Goal: Transaction & Acquisition: Purchase product/service

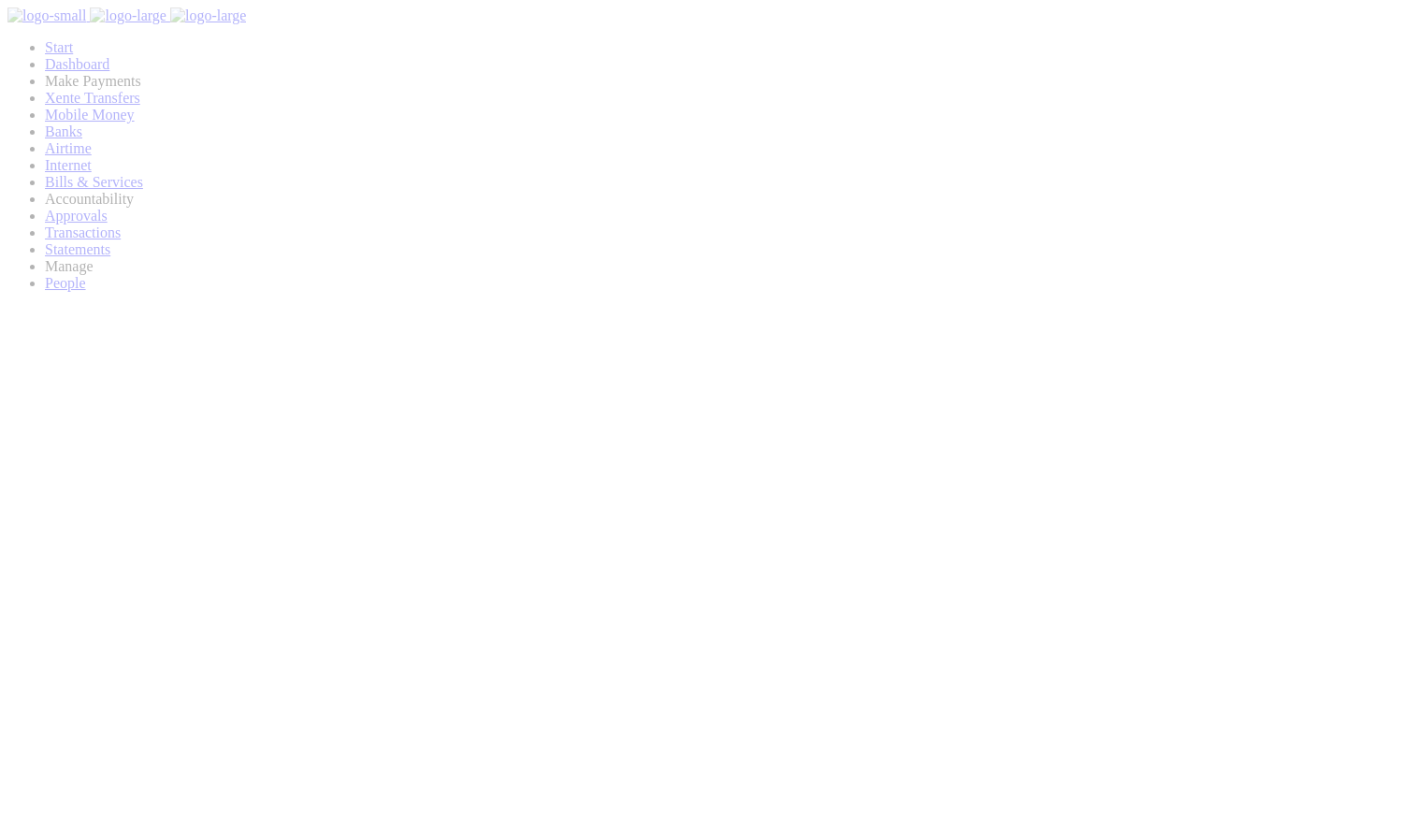
scroll to position [278, 275]
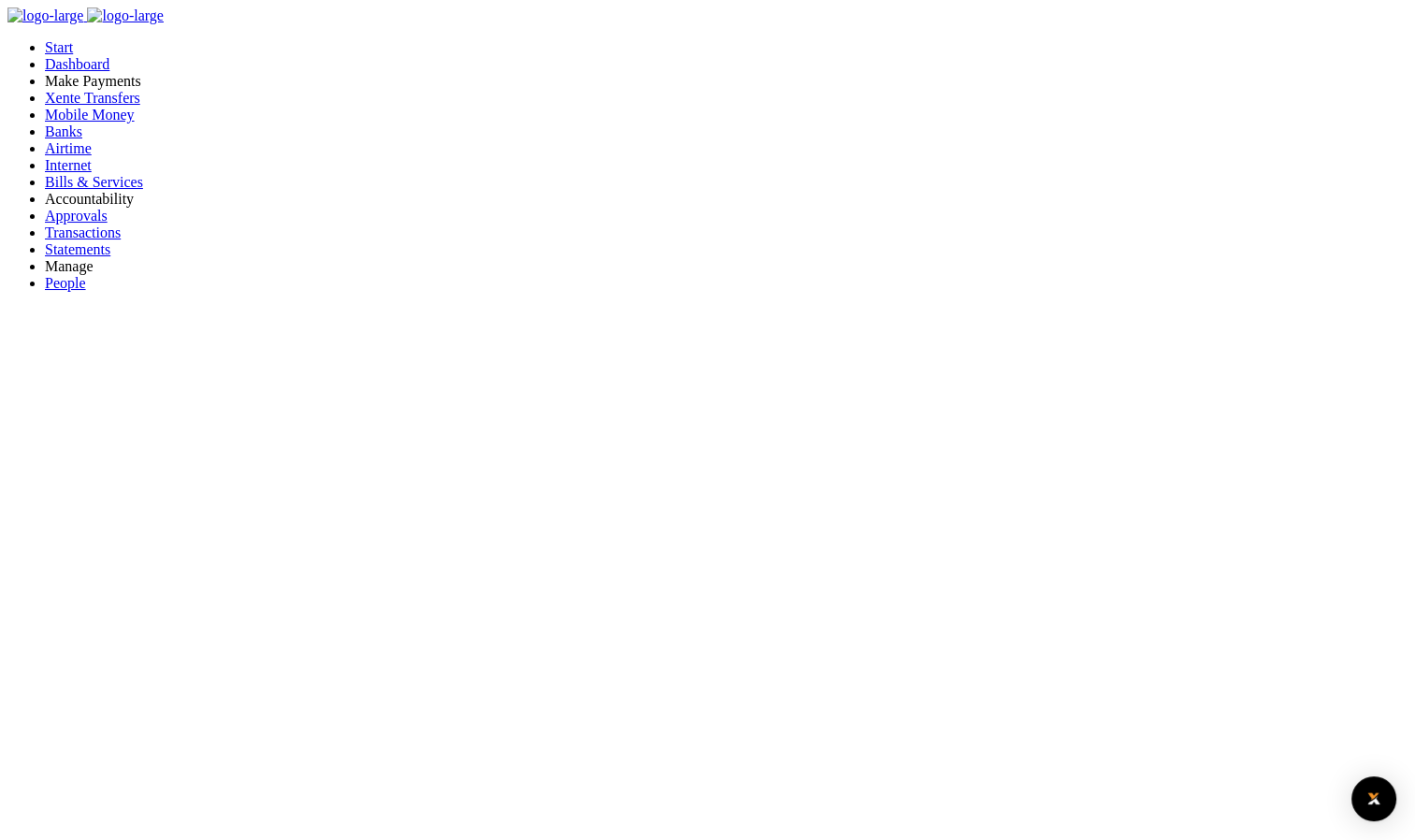
click at [56, 223] on span "Approvals" at bounding box center [76, 215] width 63 height 16
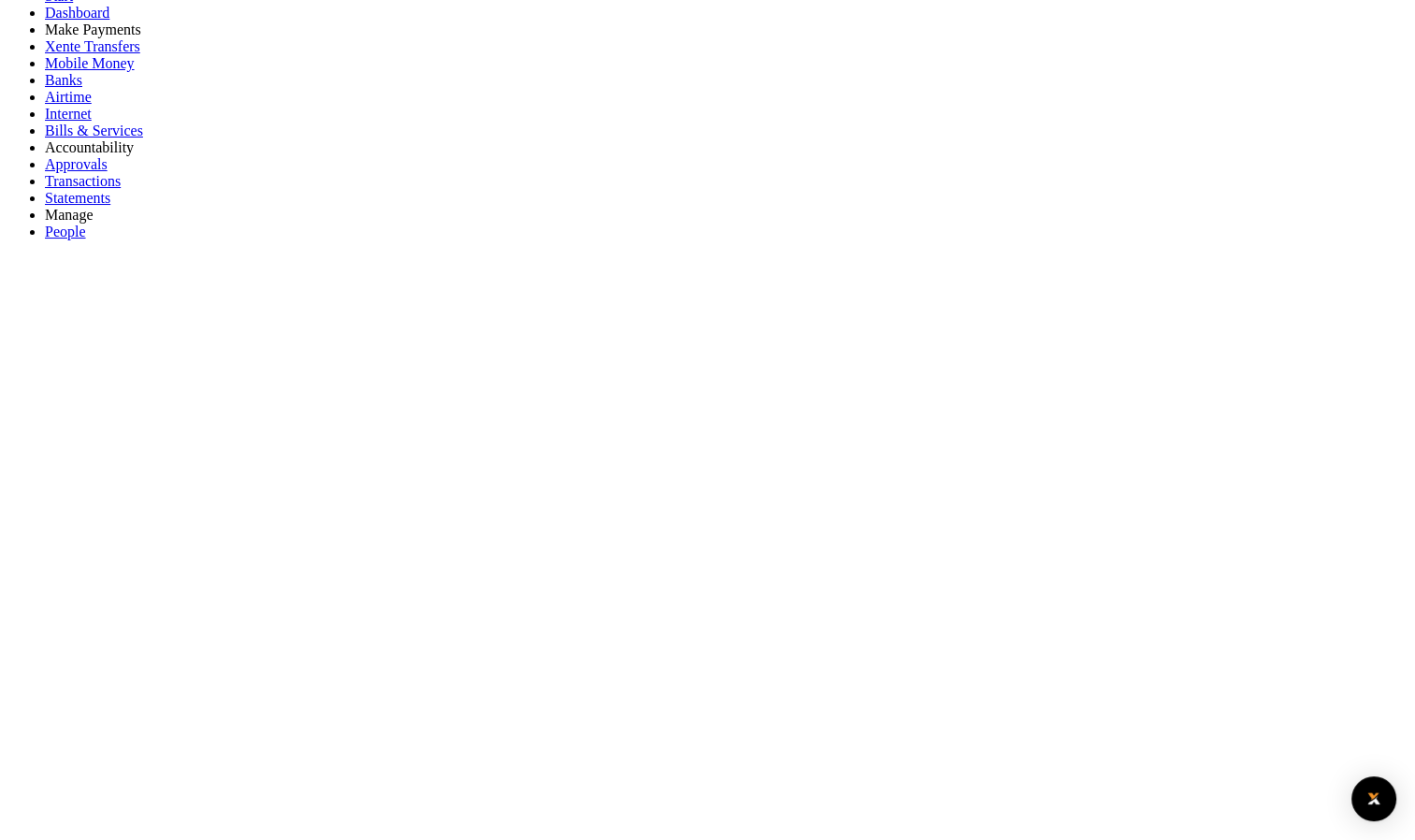
scroll to position [94, 0]
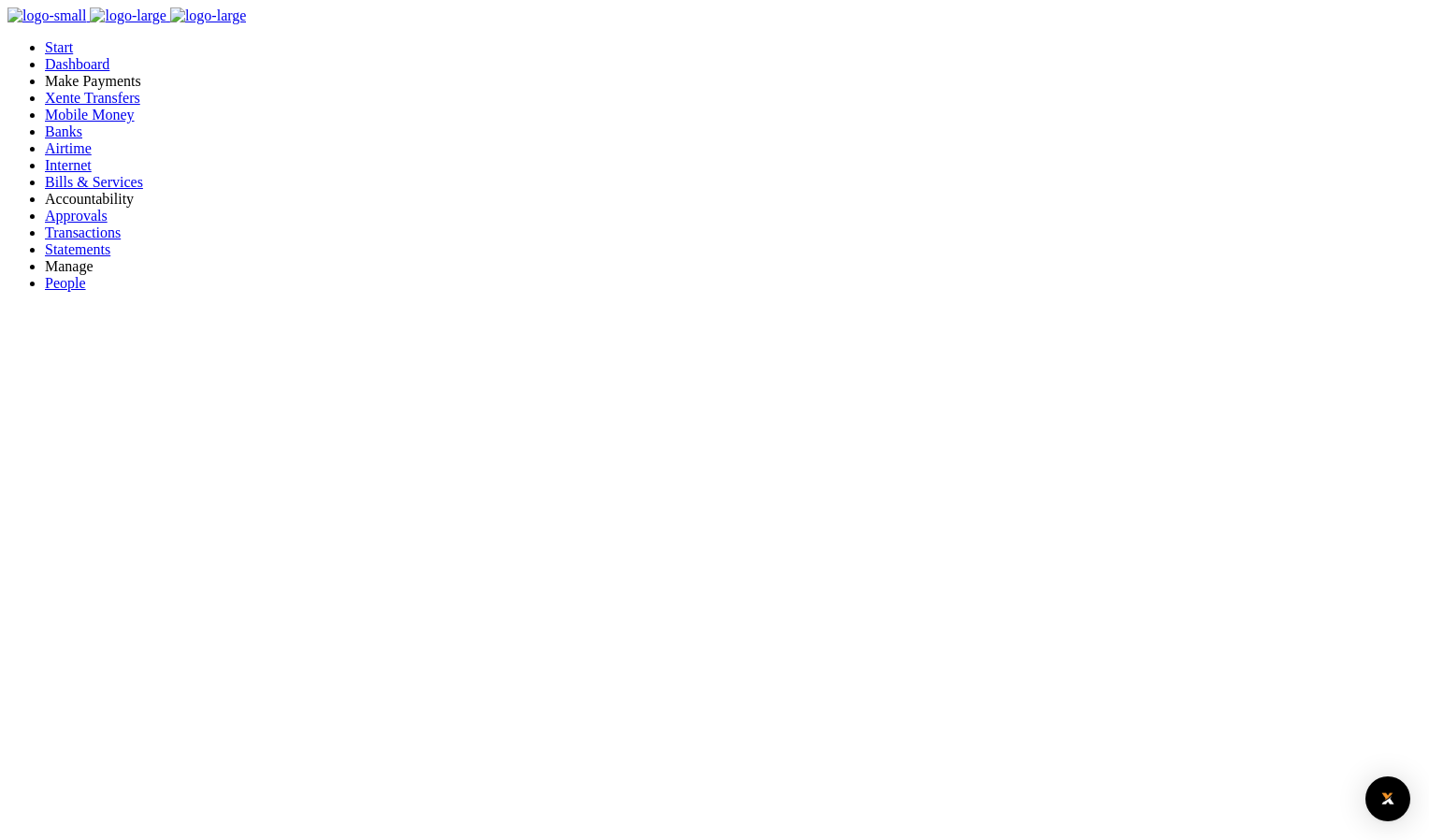
click at [84, 106] on span "Xente Transfers" at bounding box center [92, 98] width 96 height 16
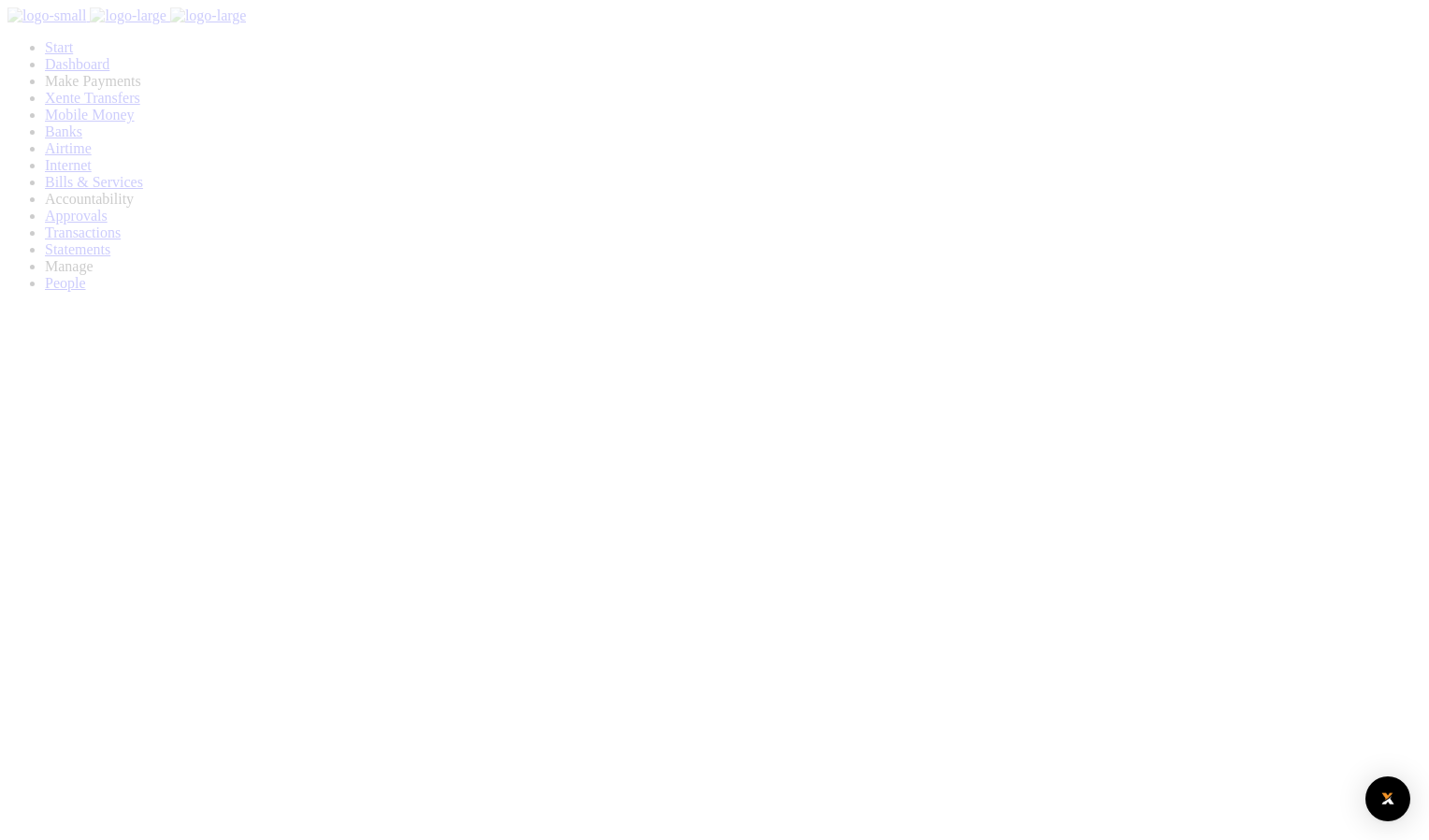
select select
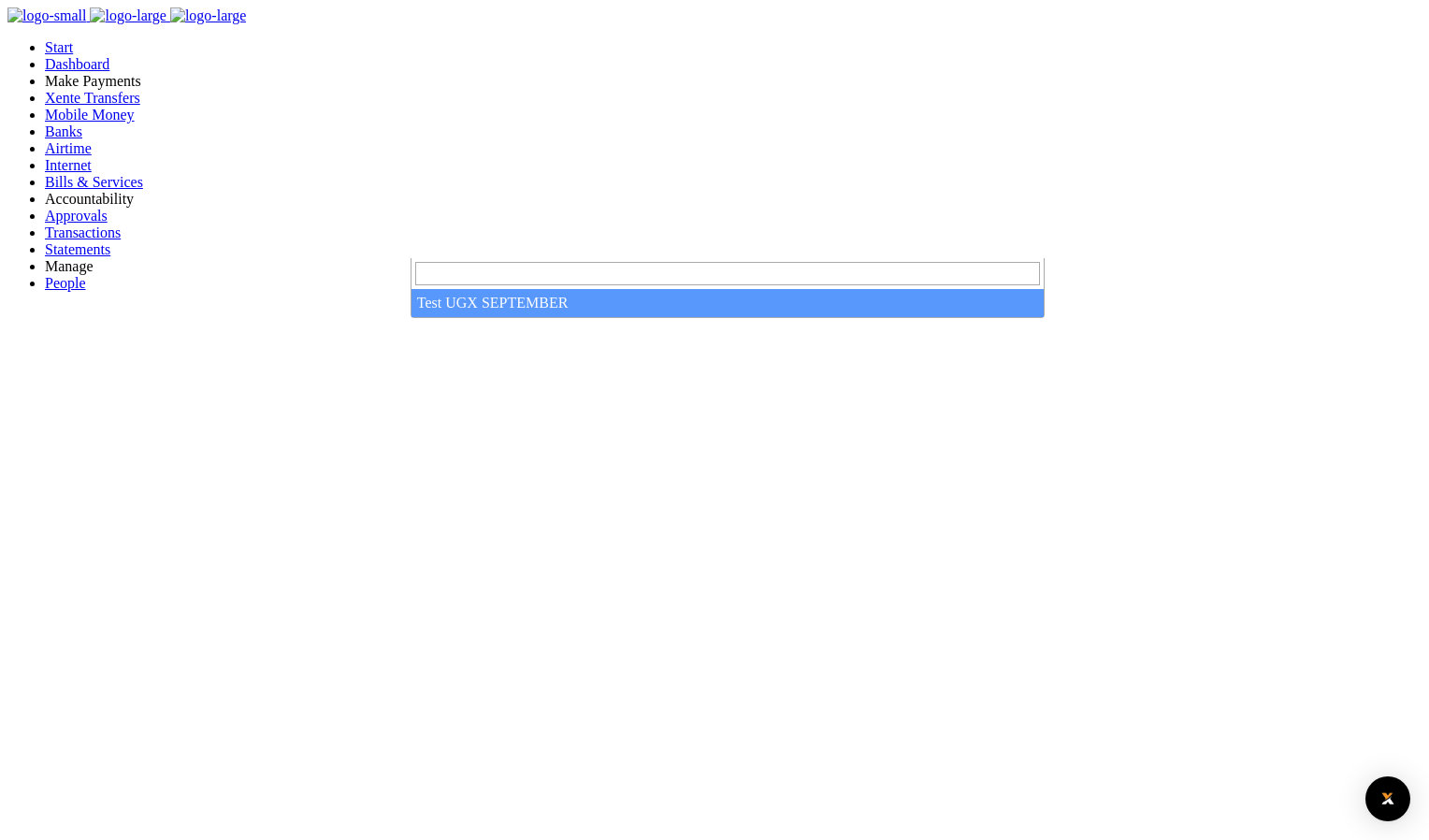
select select "3891"
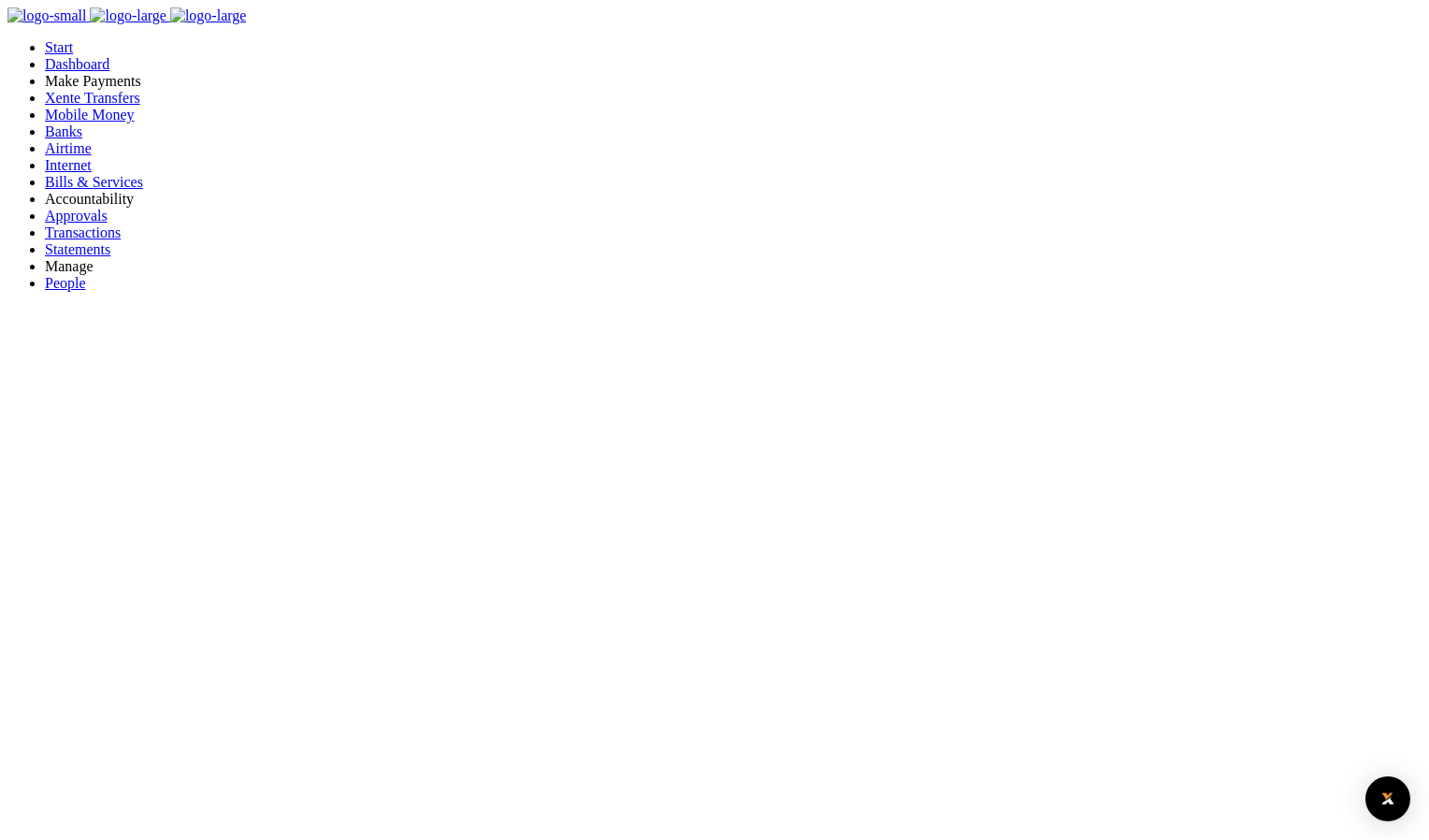
type input "500"
type input "qwertyu"
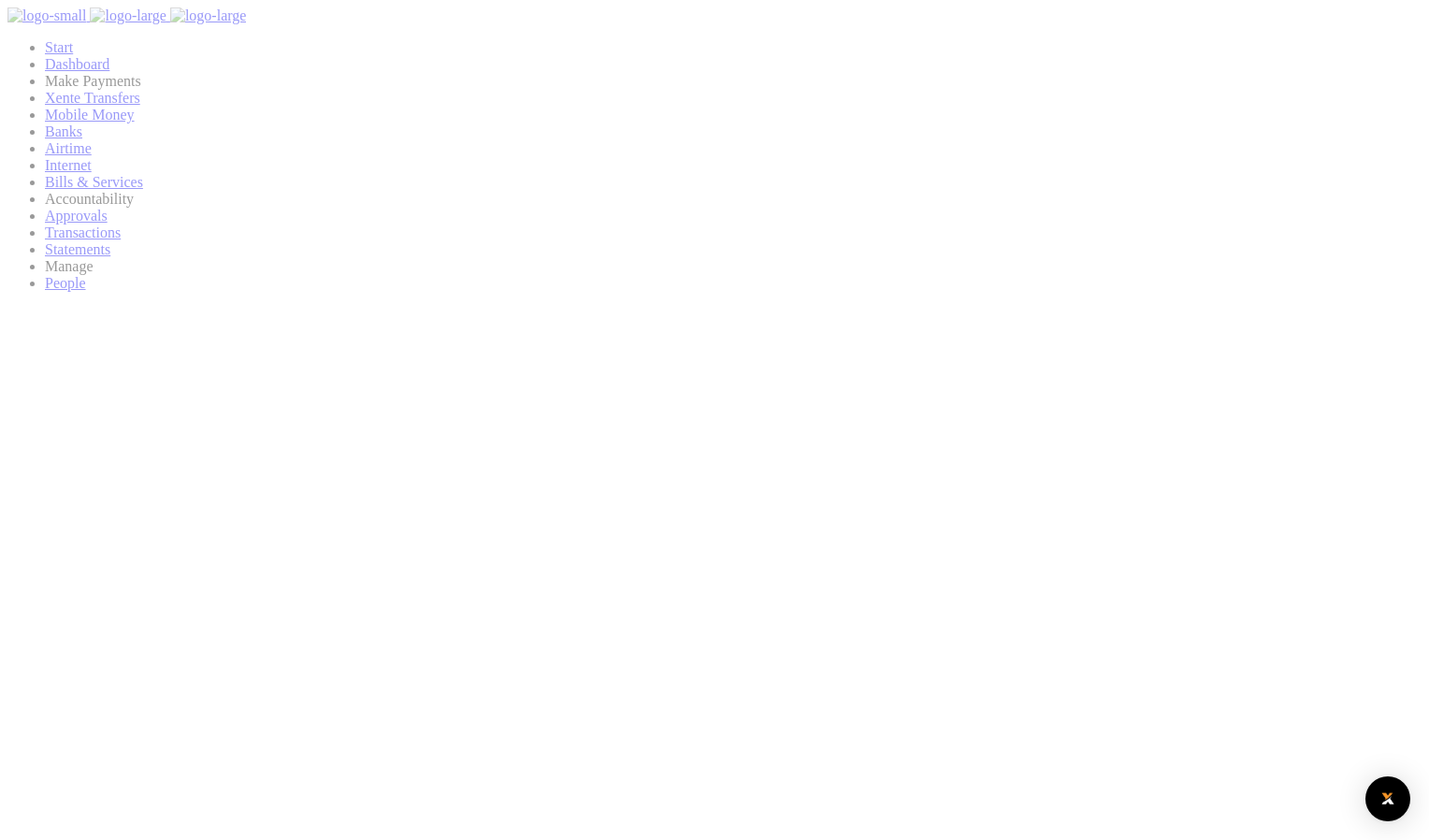
select select
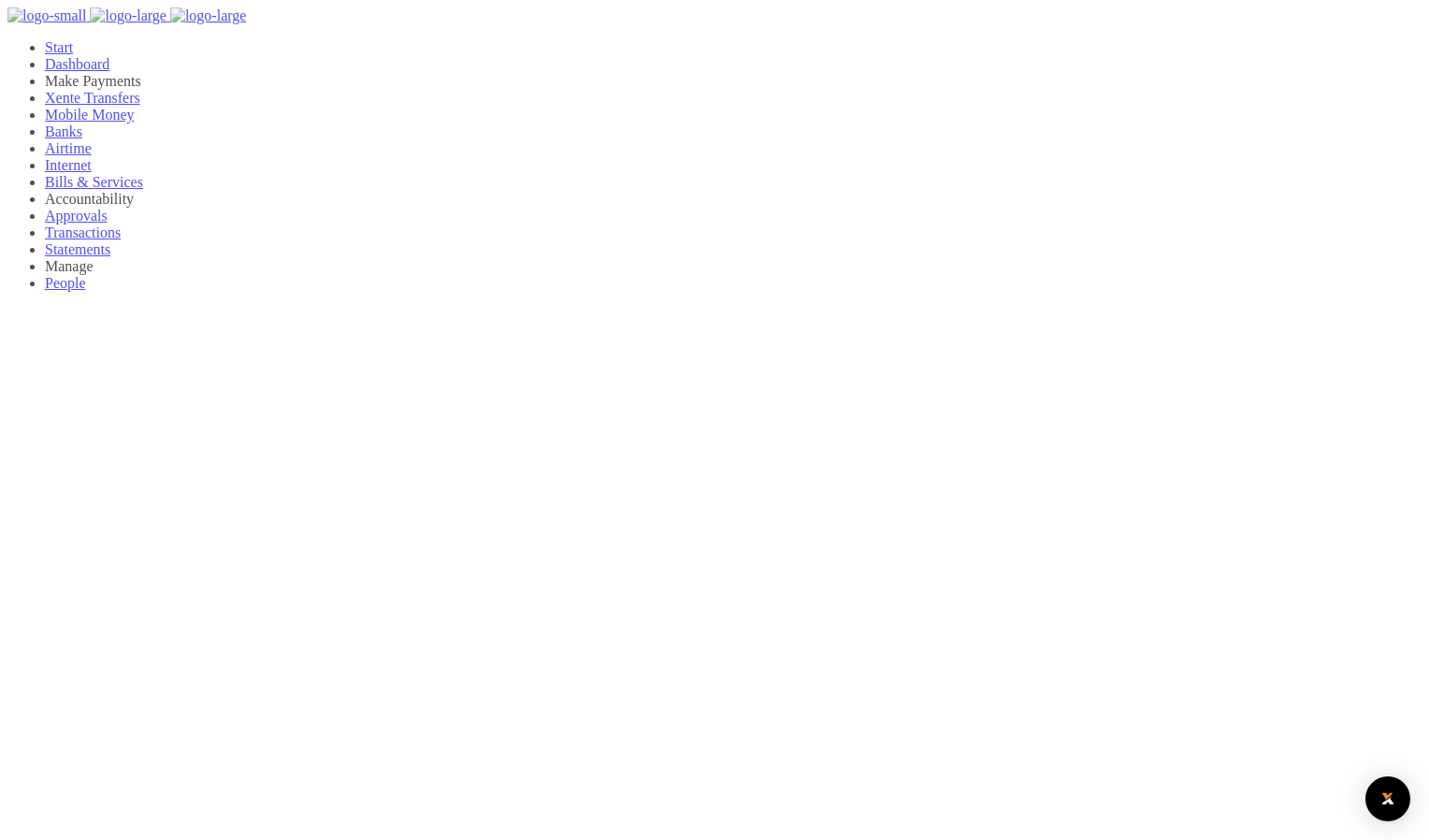
click at [559, 238] on div at bounding box center [714, 420] width 1429 height 840
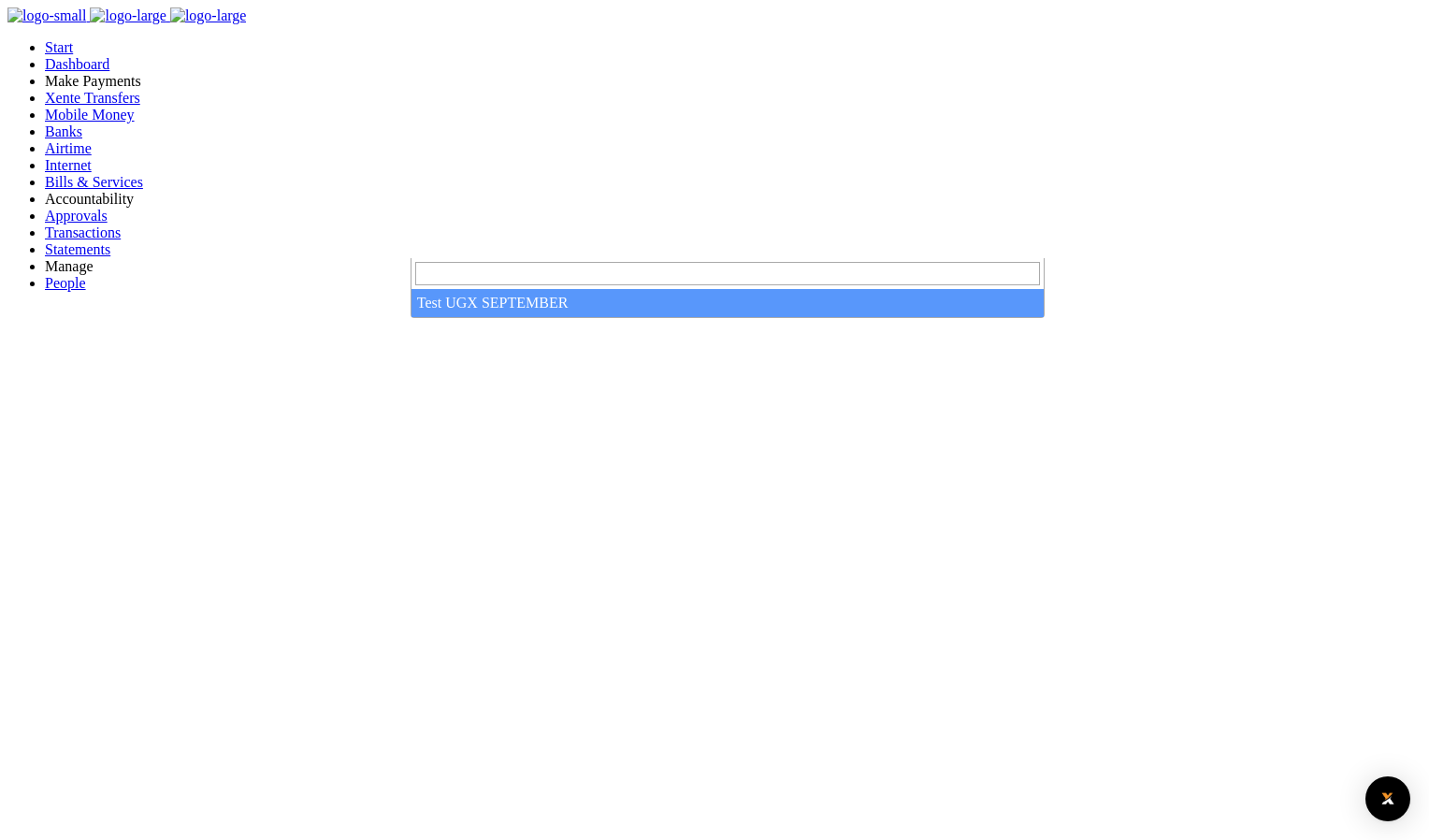
select select "3891"
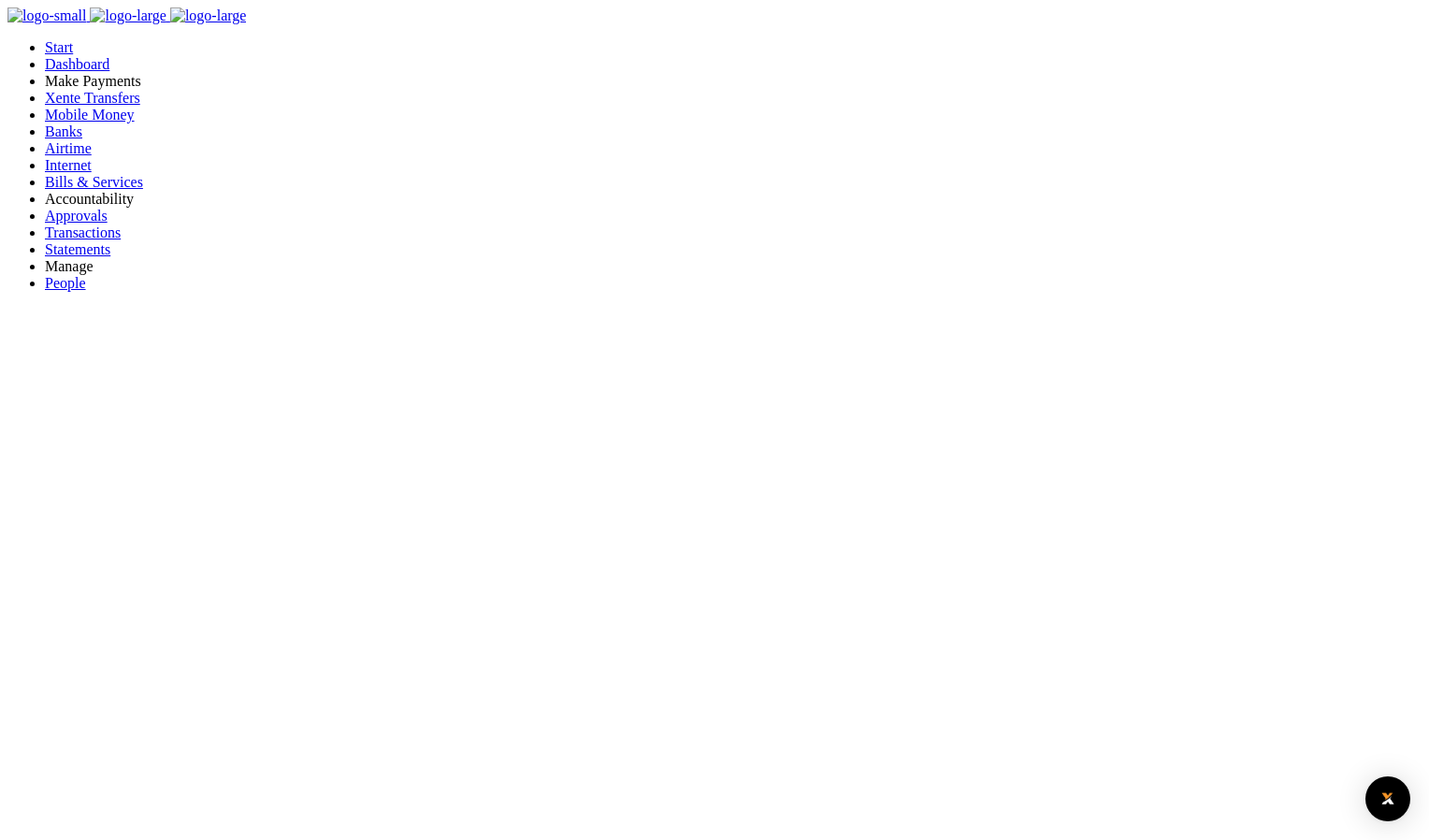
type input "50,000"
type input "qwertyuio"
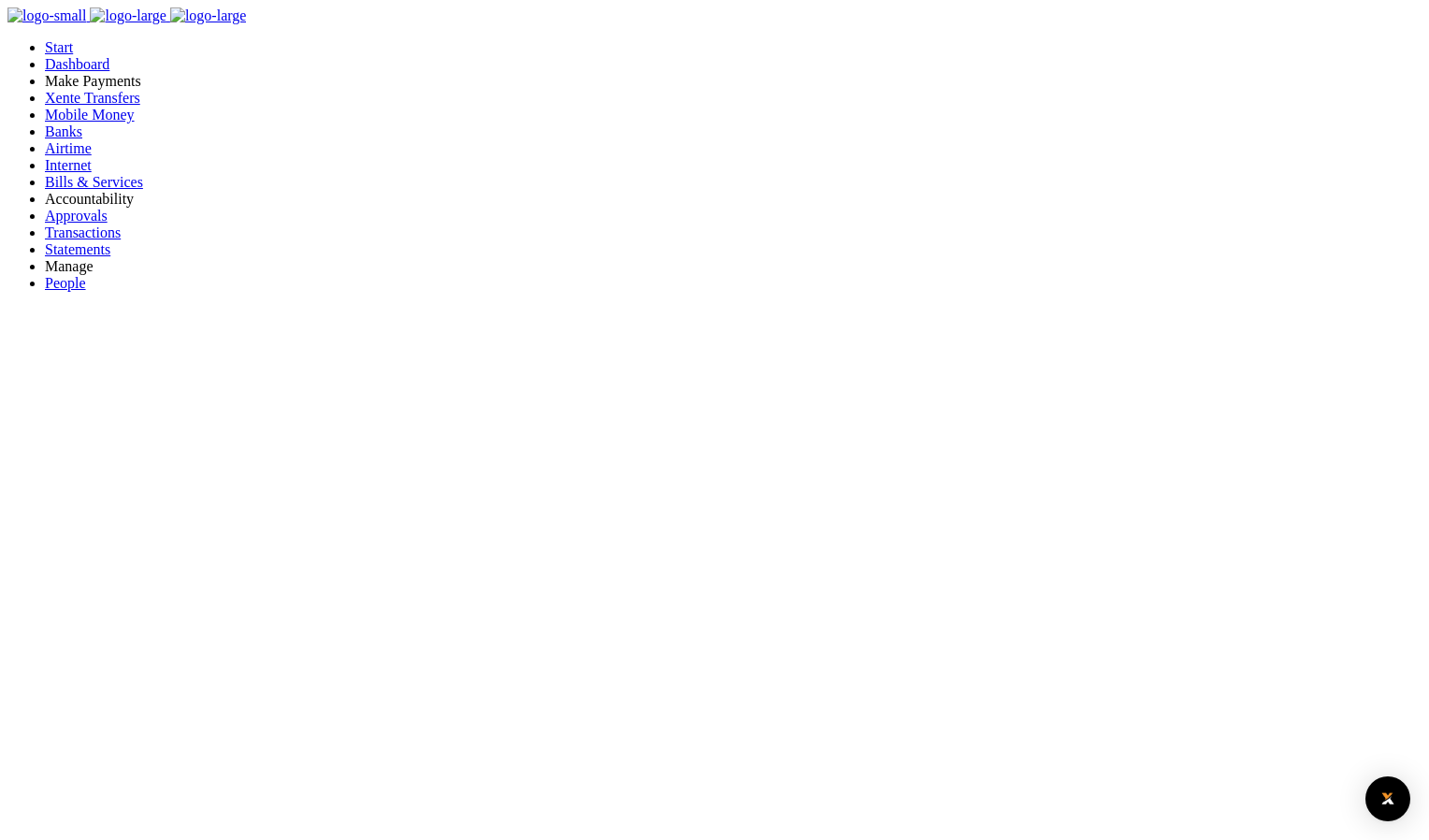
drag, startPoint x: 491, startPoint y: 313, endPoint x: 370, endPoint y: 305, distance: 121.3
type input "2,000"
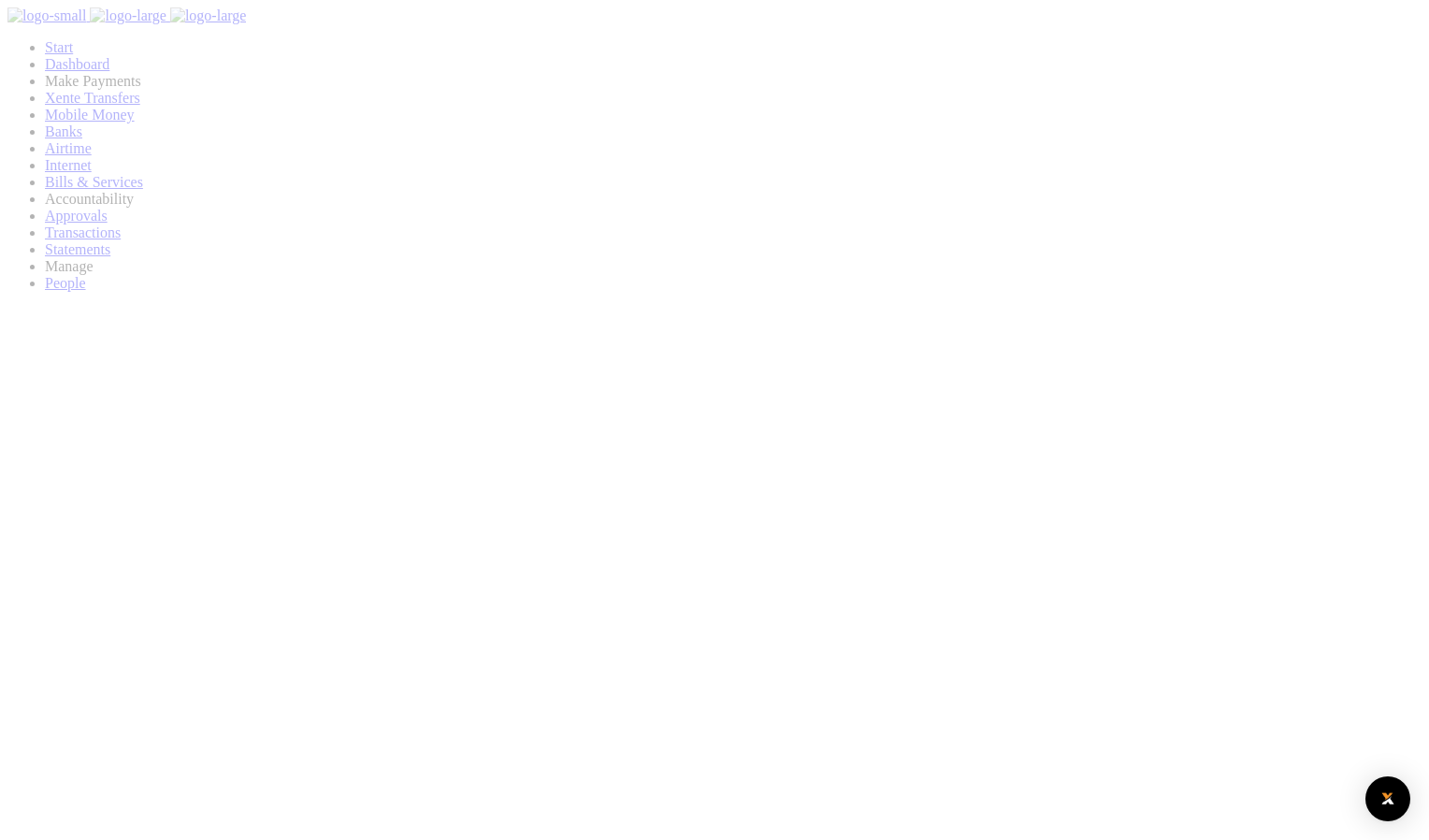
select select
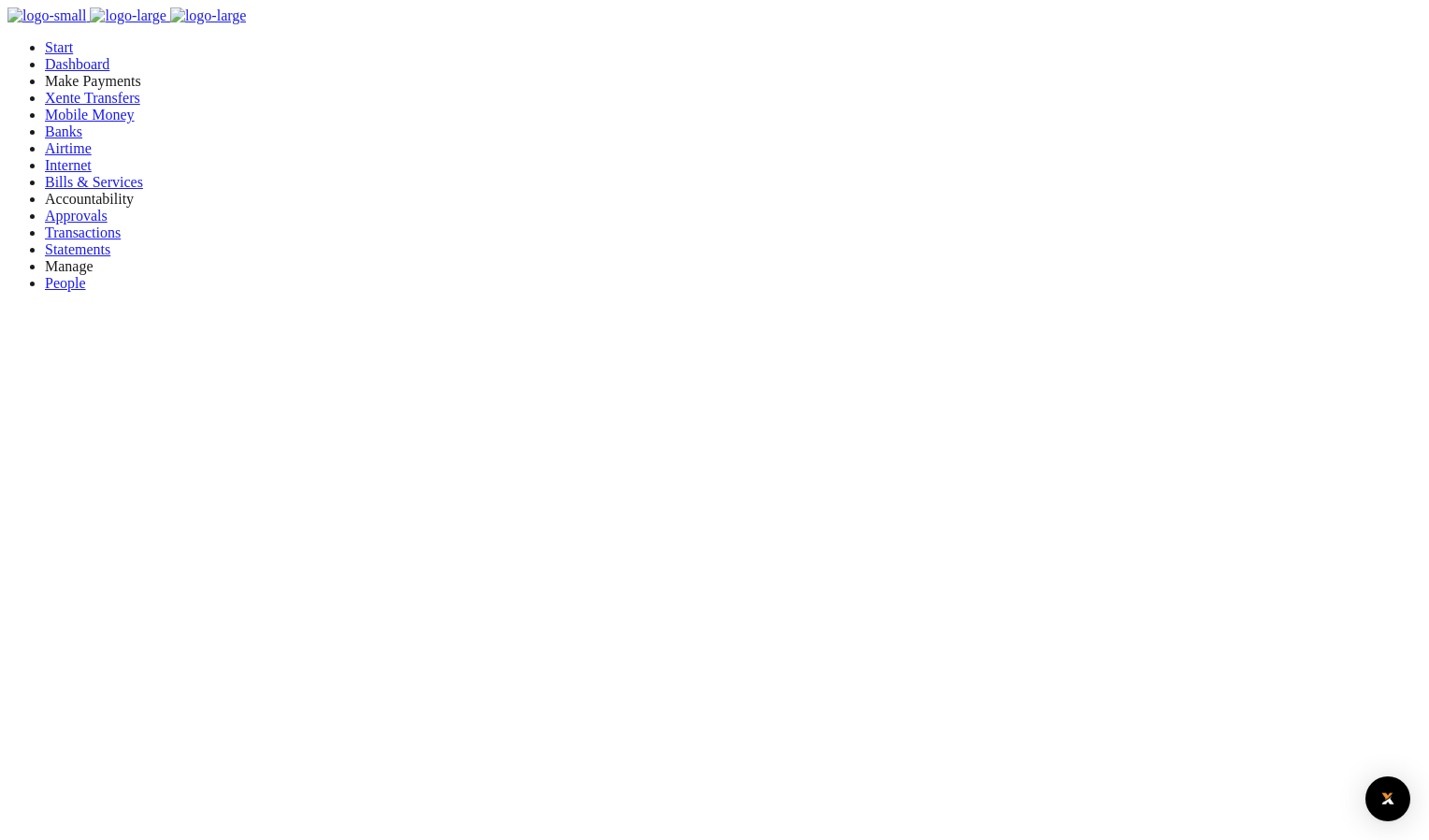
click at [577, 244] on div at bounding box center [714, 420] width 1429 height 840
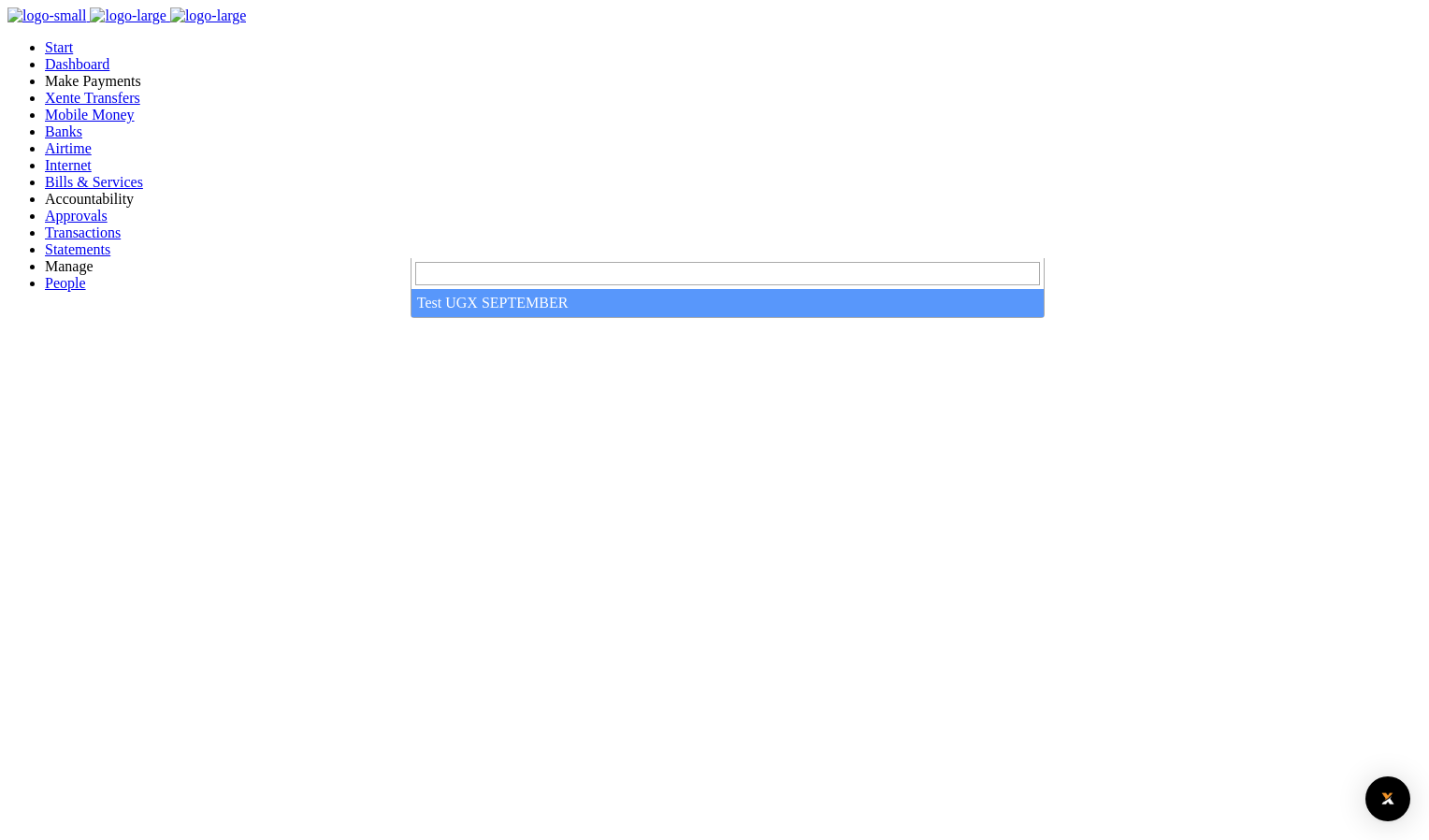
select select "3891"
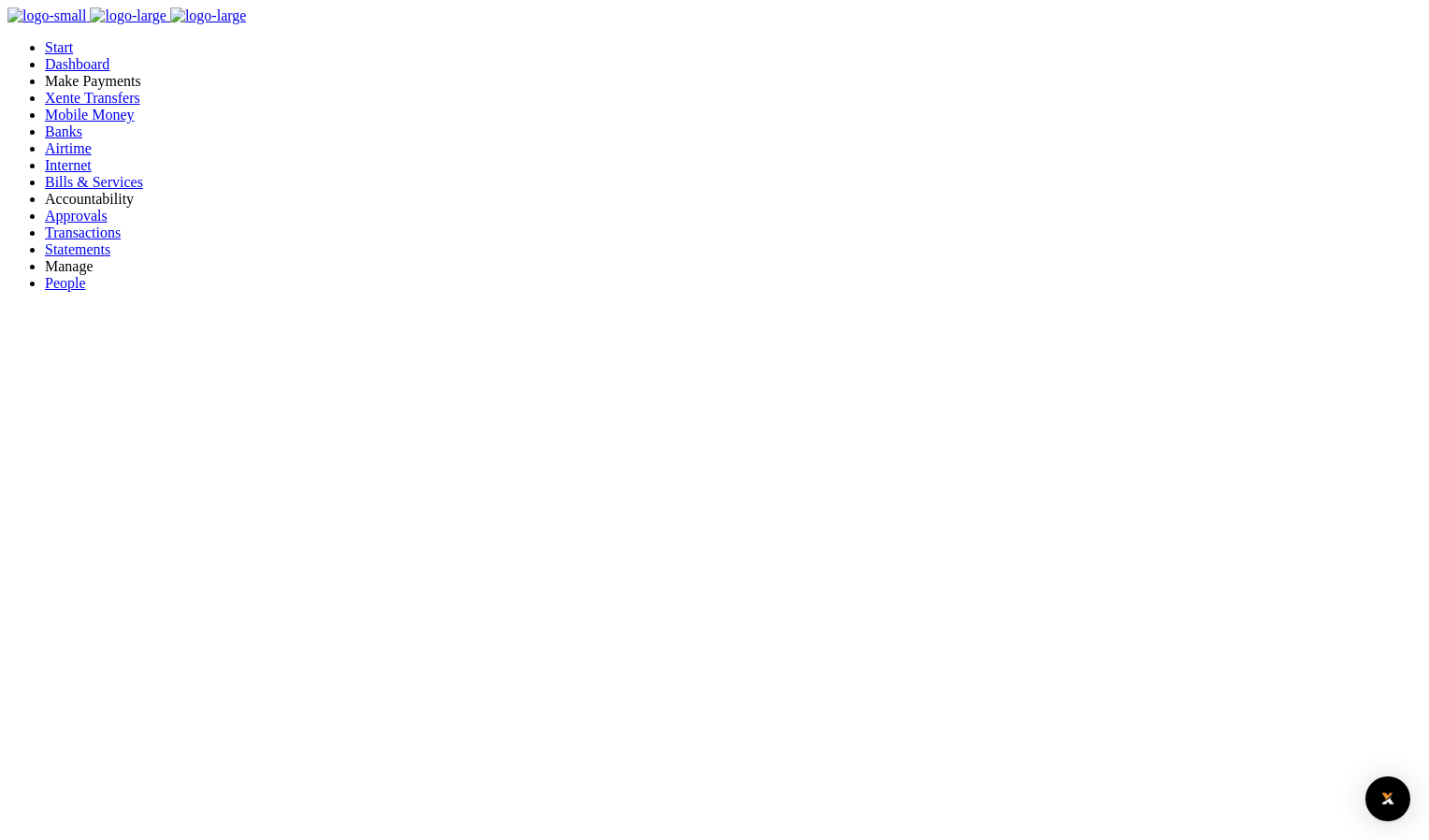
type input "2,000"
type input "qwertyuio"
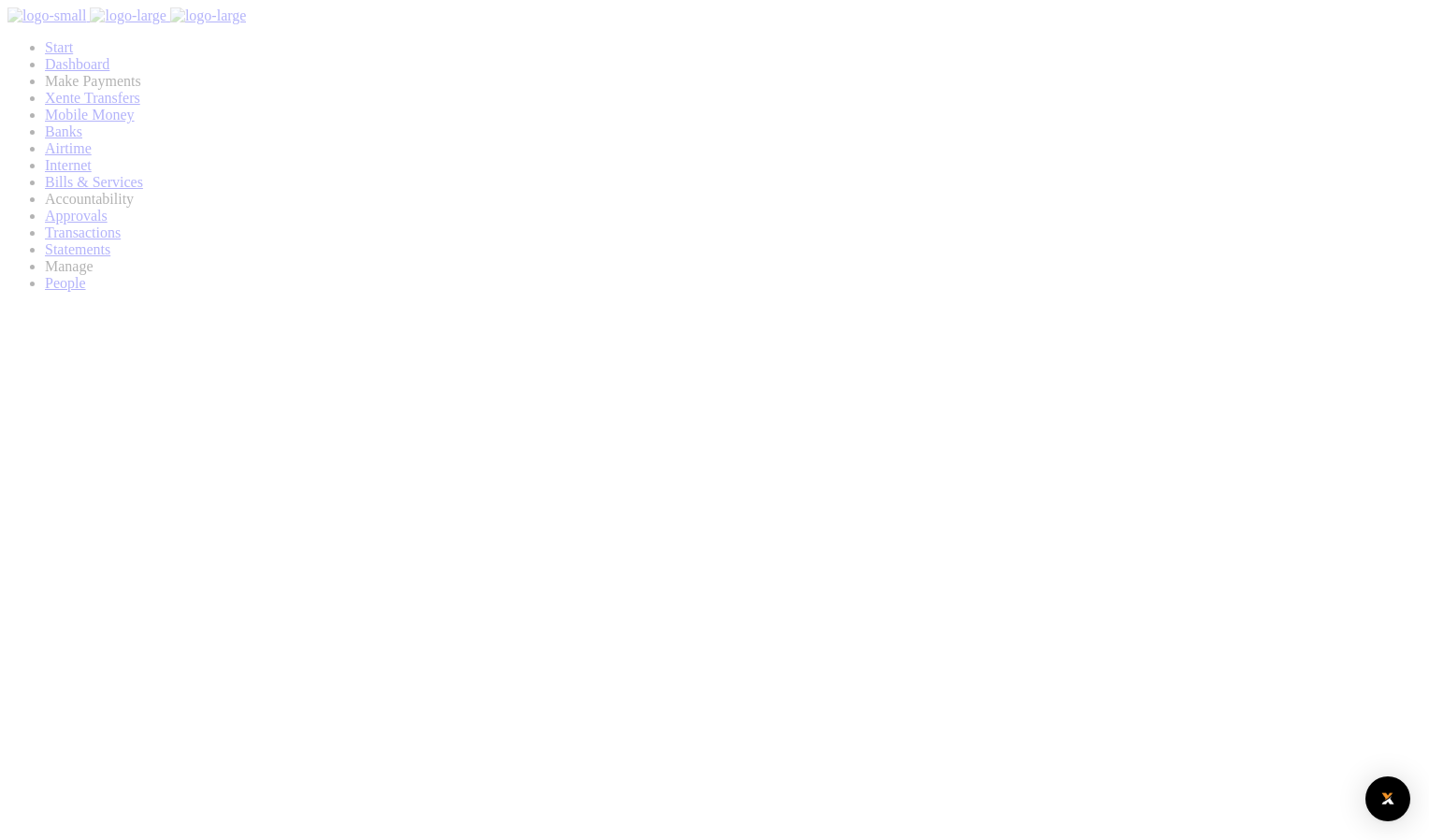
select select
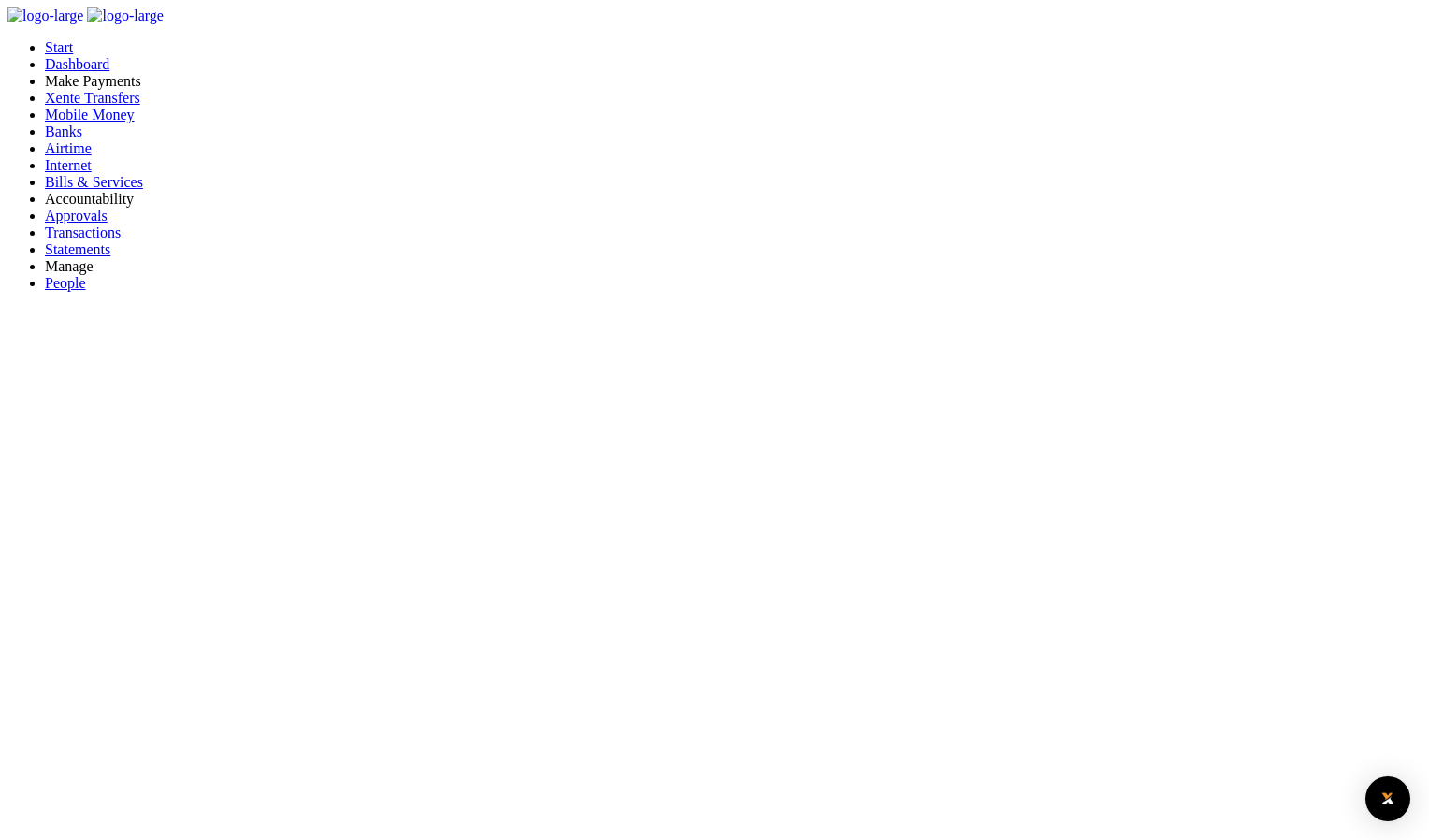
click at [80, 223] on span "Approvals" at bounding box center [76, 215] width 63 height 16
checkbox input "true"
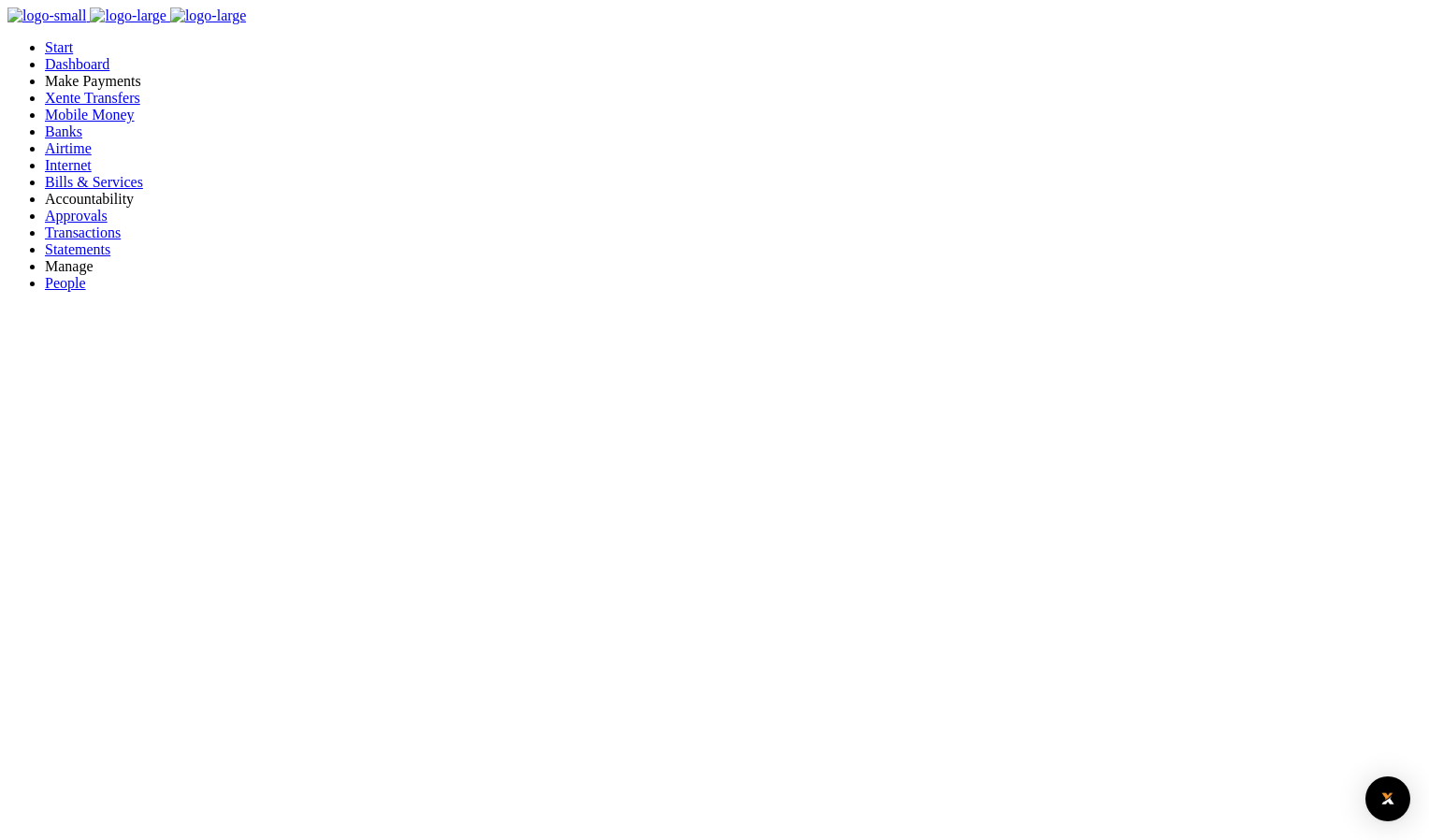
checkbox input "true"
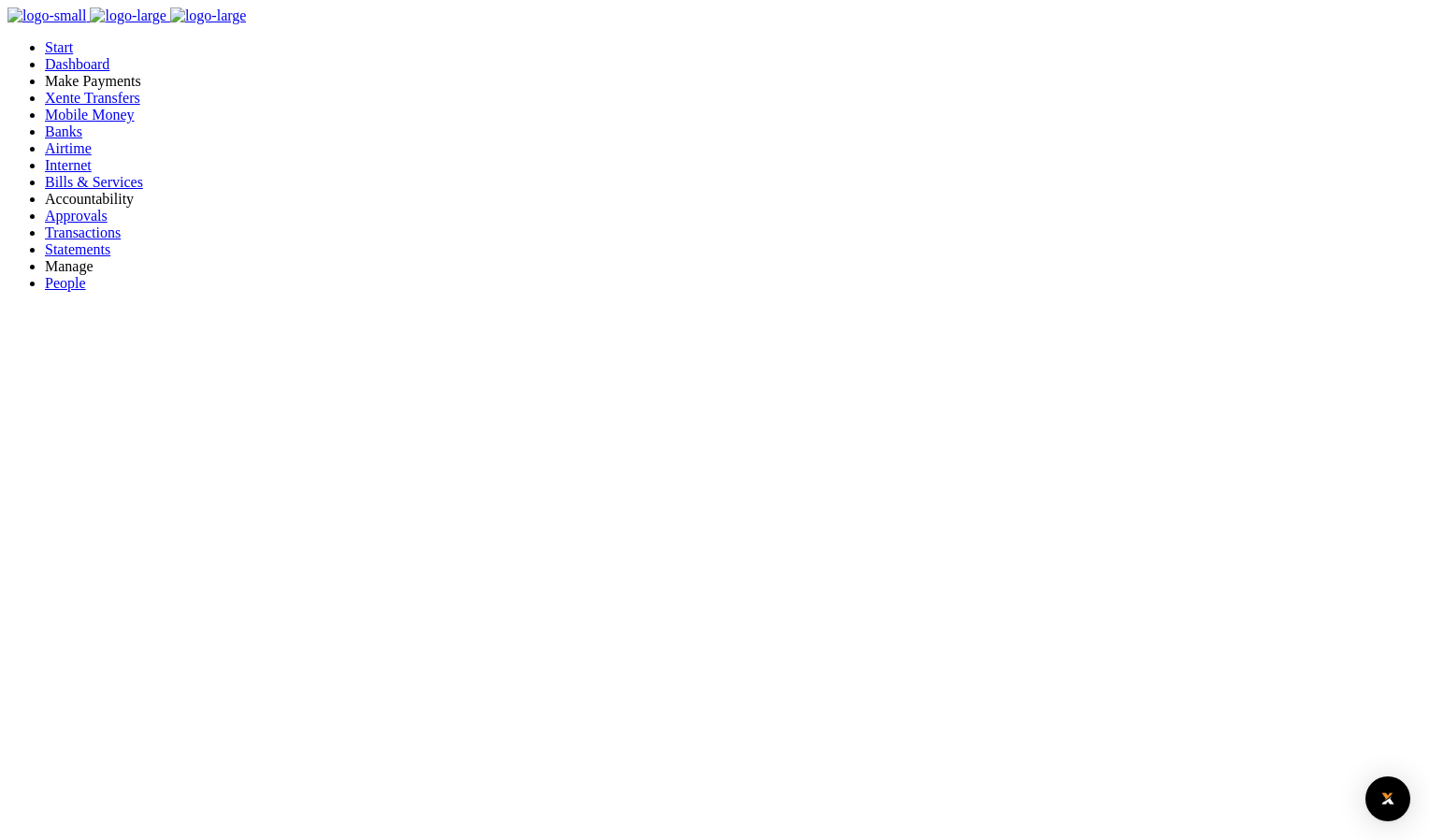
checkbox input "true"
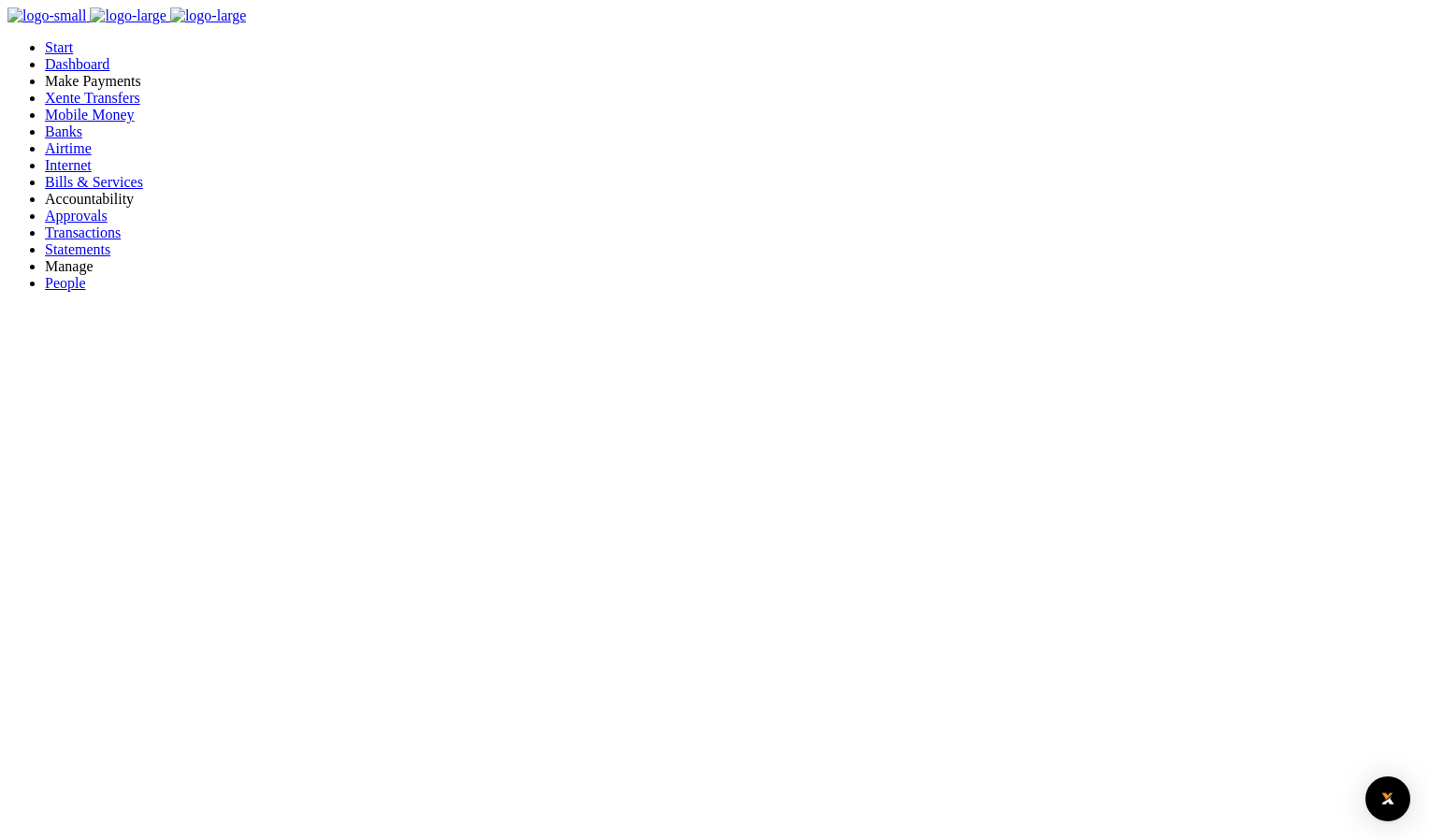
checkbox input "true"
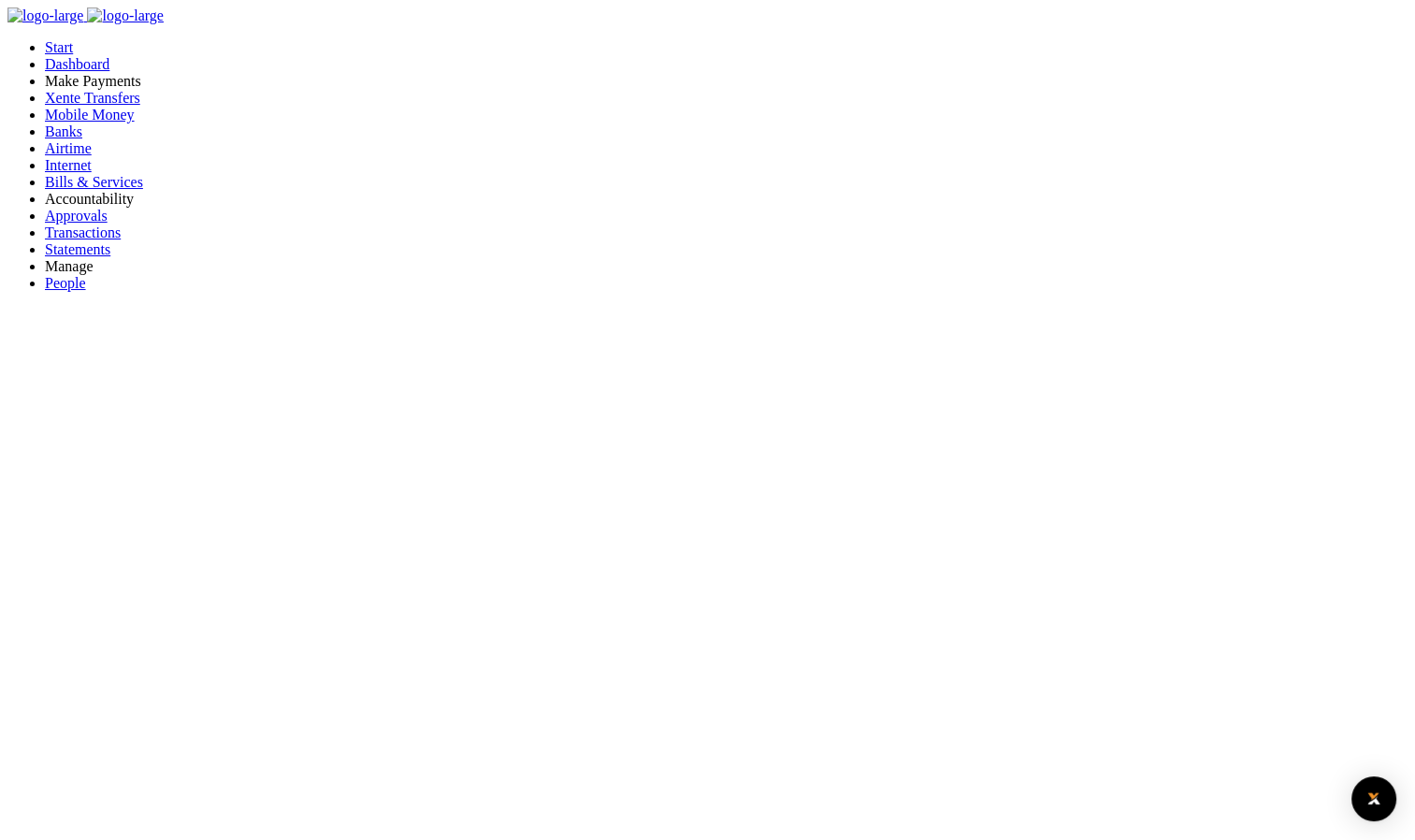
click at [81, 122] on span "Mobile Money" at bounding box center [89, 115] width 90 height 16
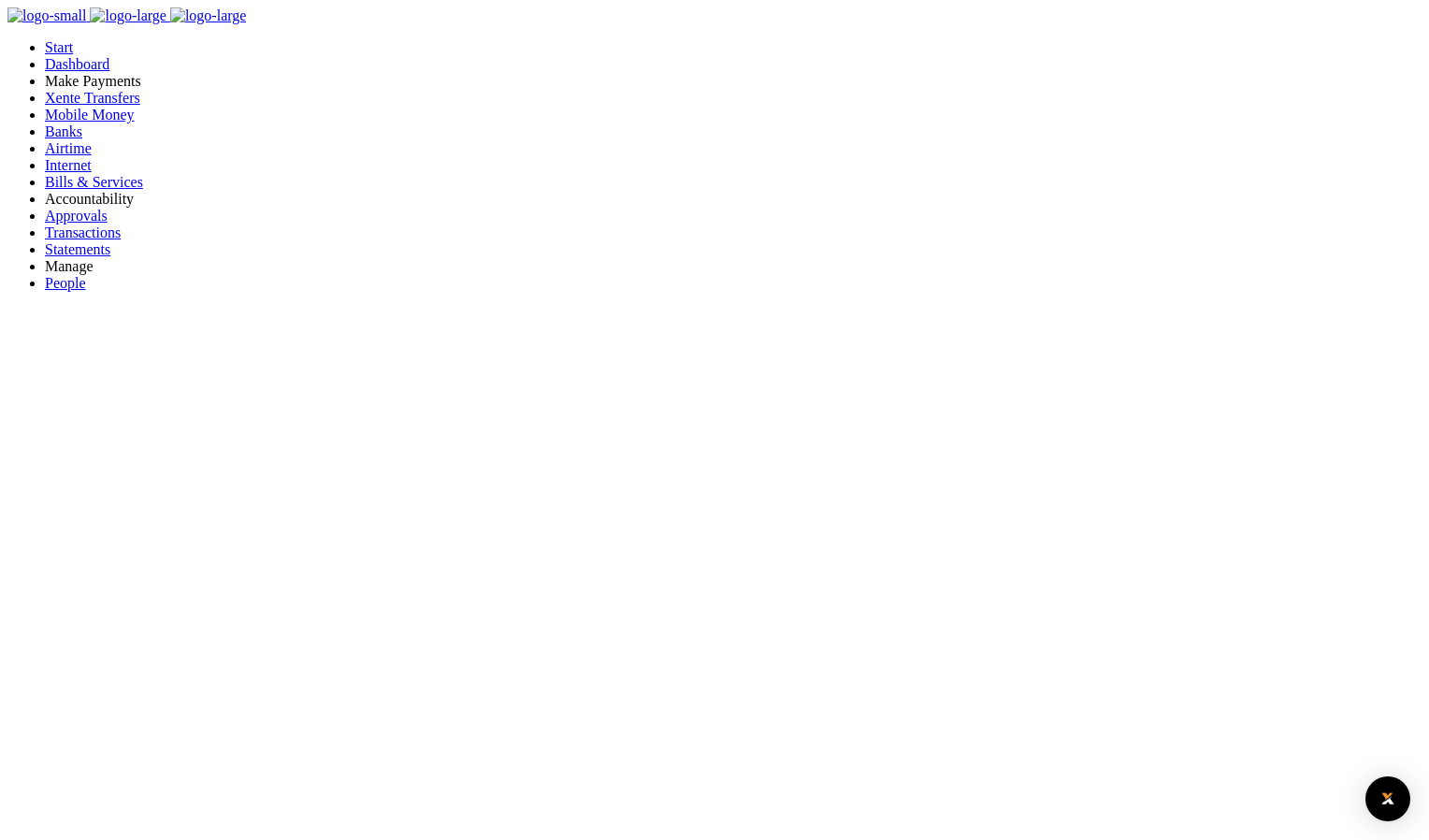
type input "wertyu"
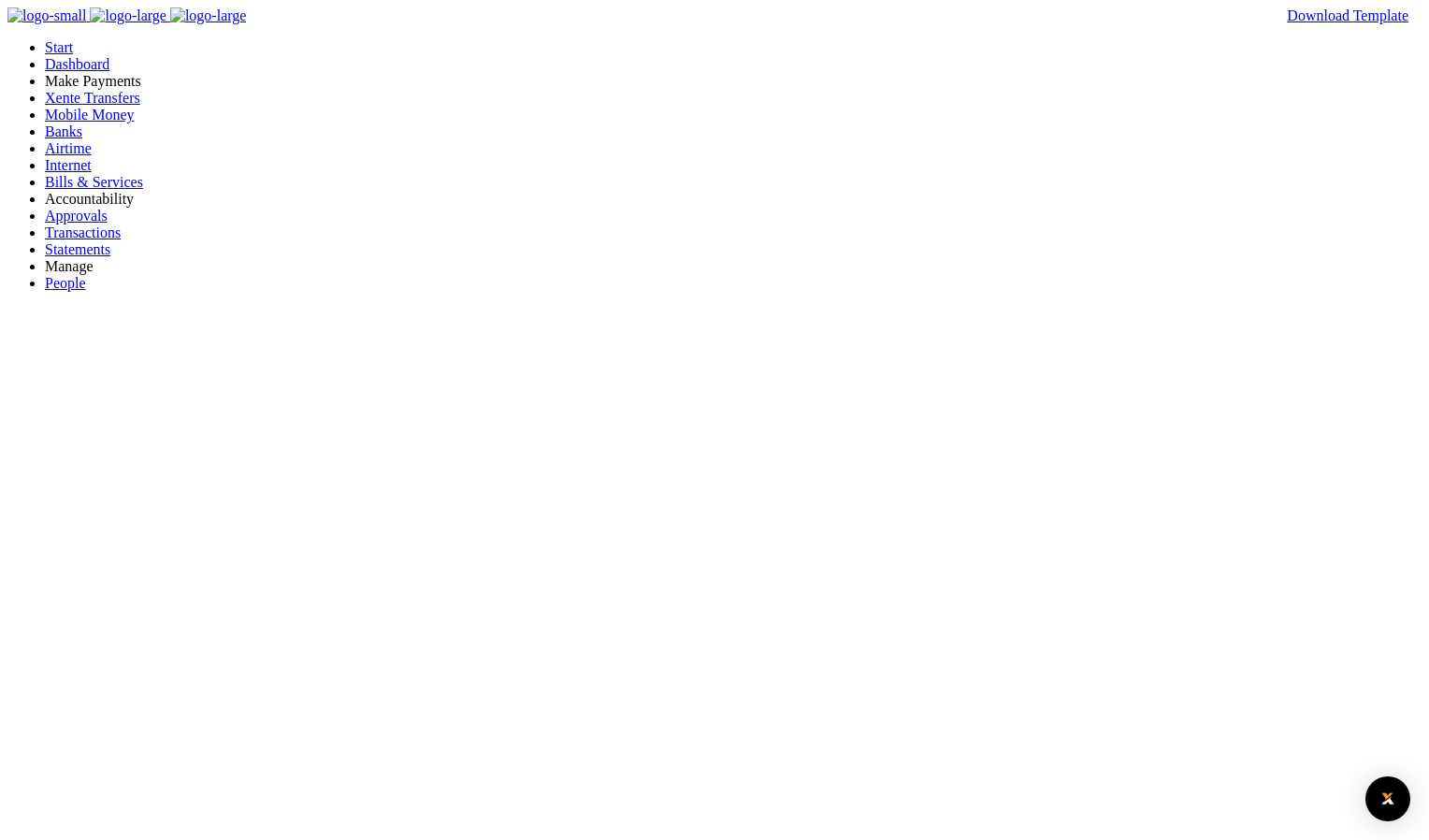
drag, startPoint x: 827, startPoint y: 259, endPoint x: 864, endPoint y: 681, distance: 423.6
drag, startPoint x: 909, startPoint y: 372, endPoint x: 931, endPoint y: 702, distance: 330.7
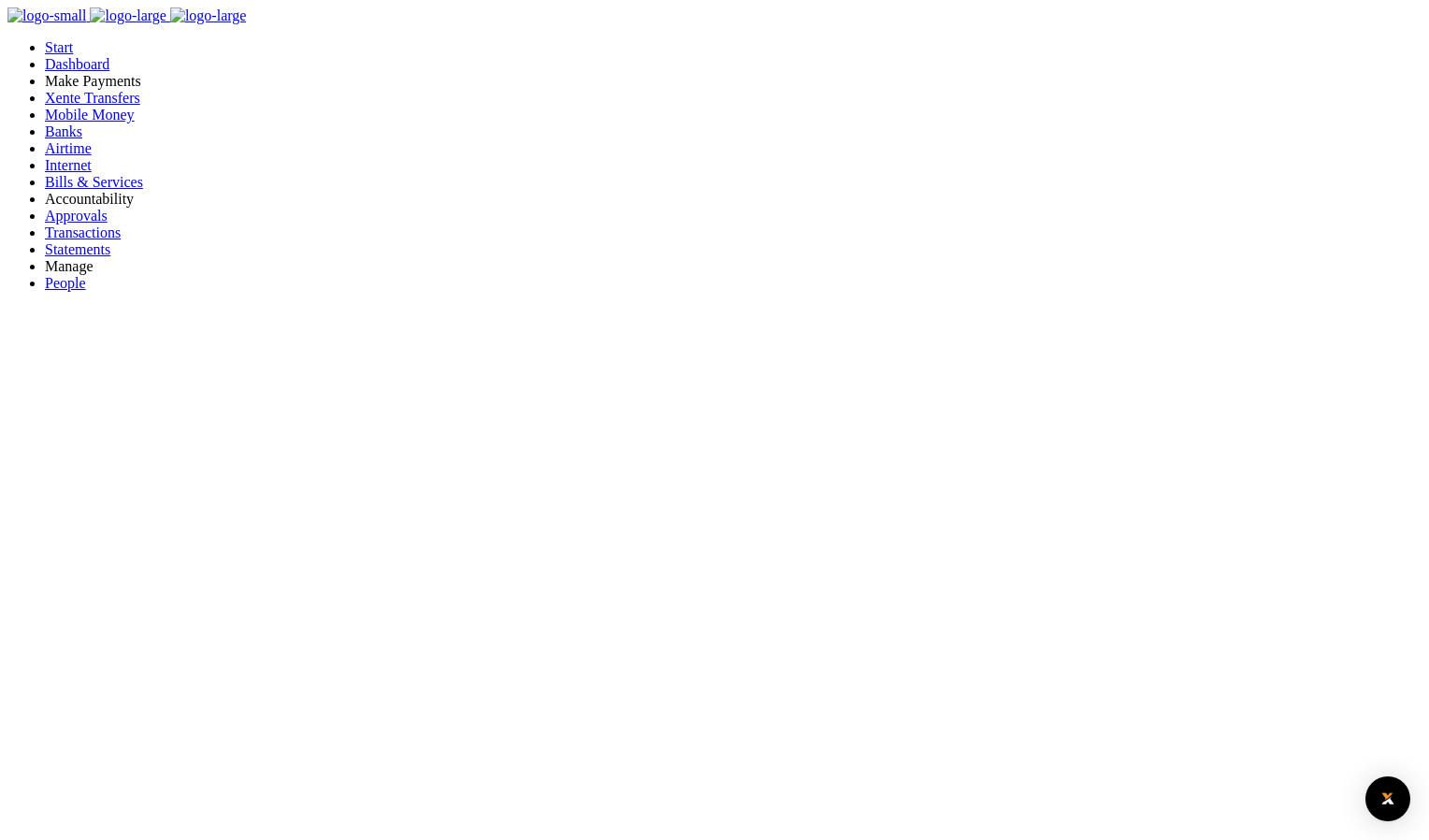
drag, startPoint x: 1402, startPoint y: 361, endPoint x: 1152, endPoint y: 742, distance: 455.7
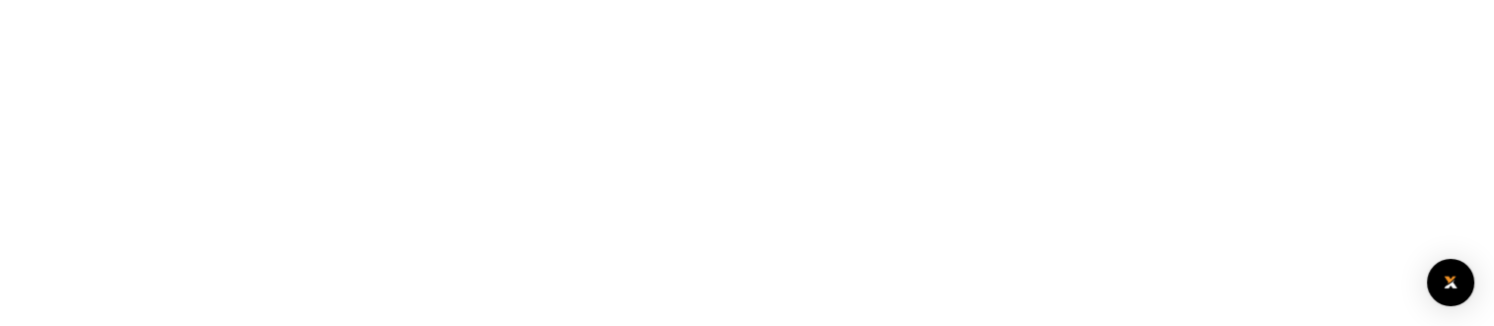
scroll to position [551, 0]
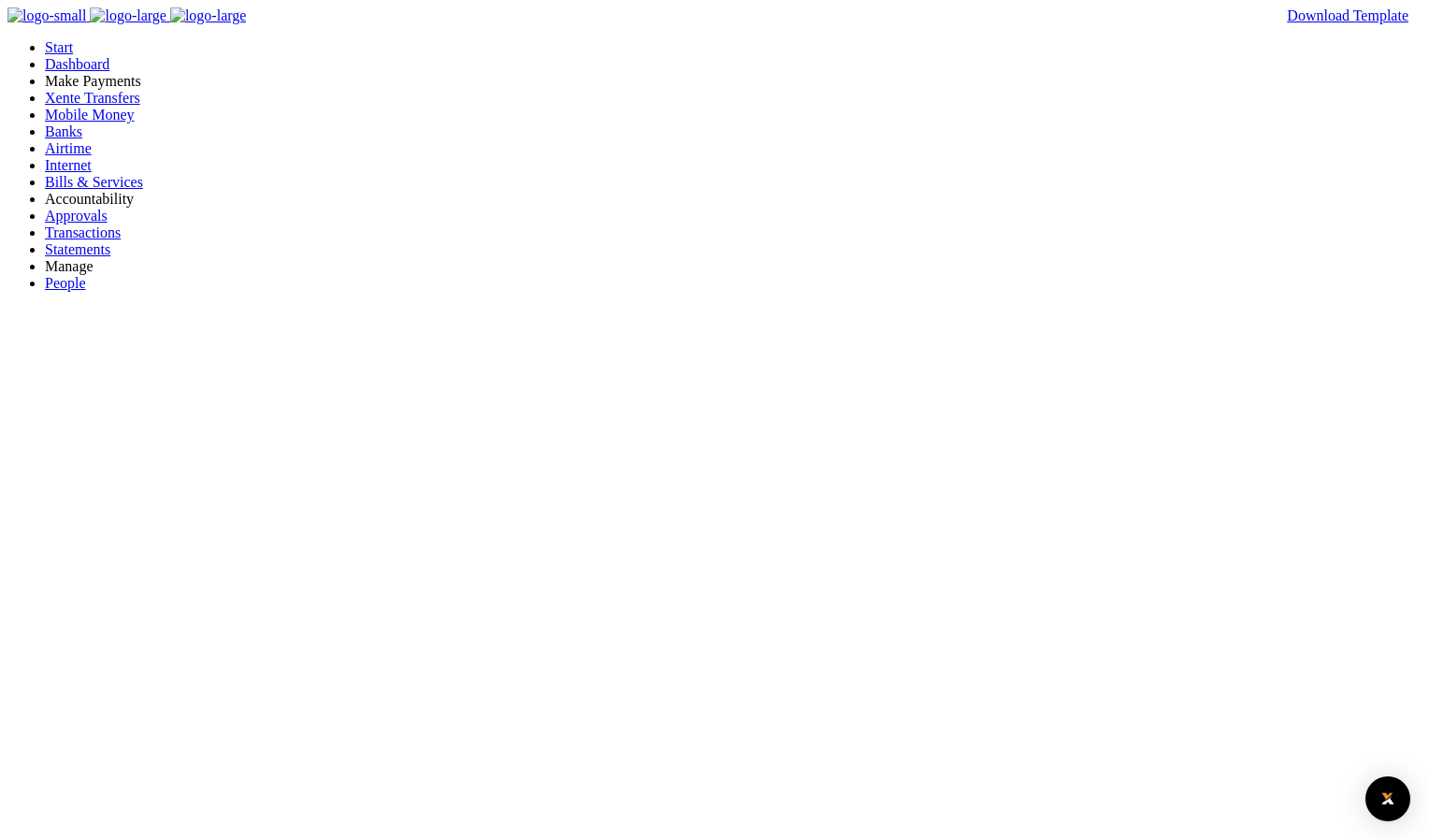
type input "qwer"
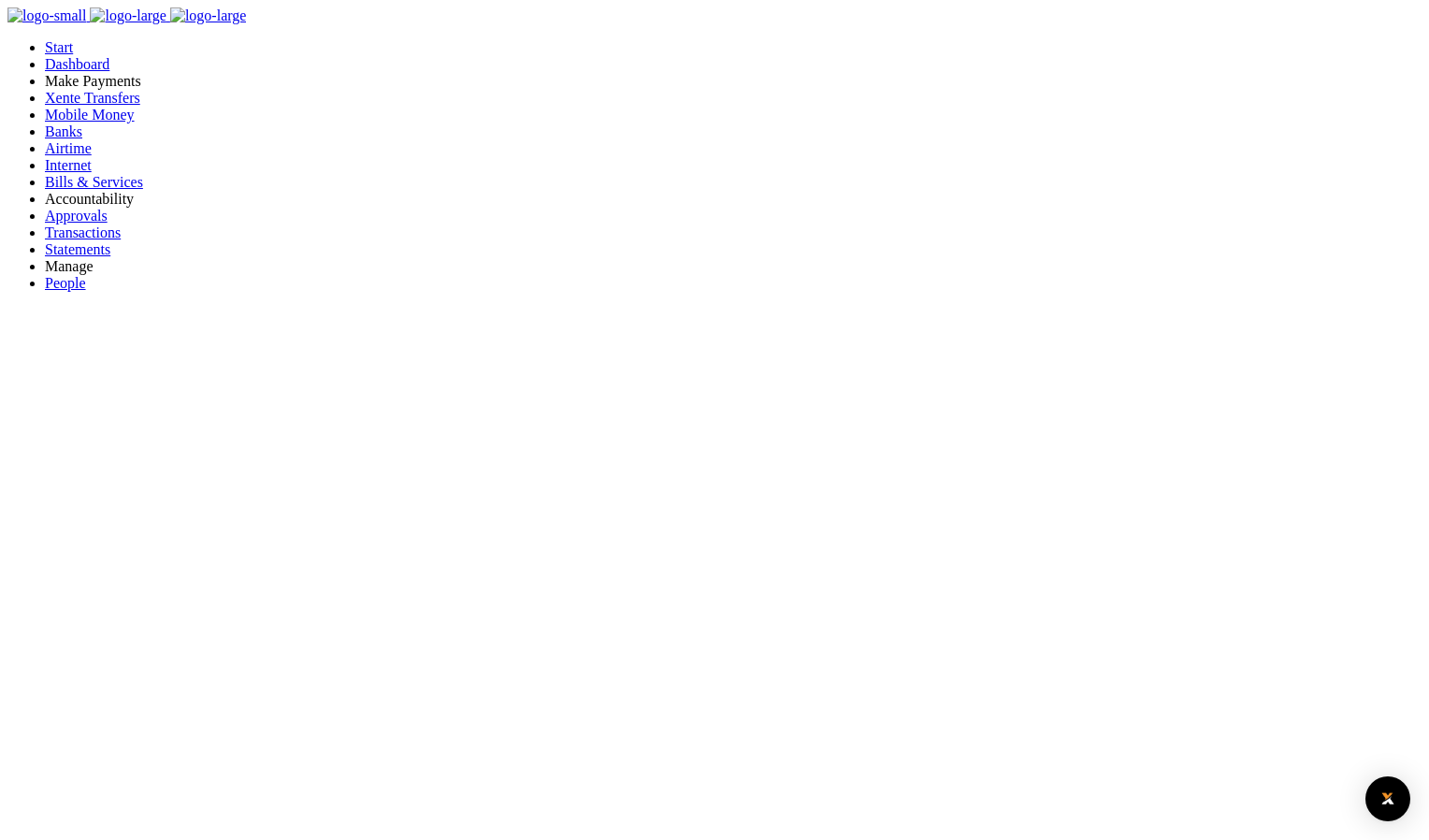
checkbox input "false"
drag, startPoint x: 725, startPoint y: 215, endPoint x: 734, endPoint y: 207, distance: 12.0
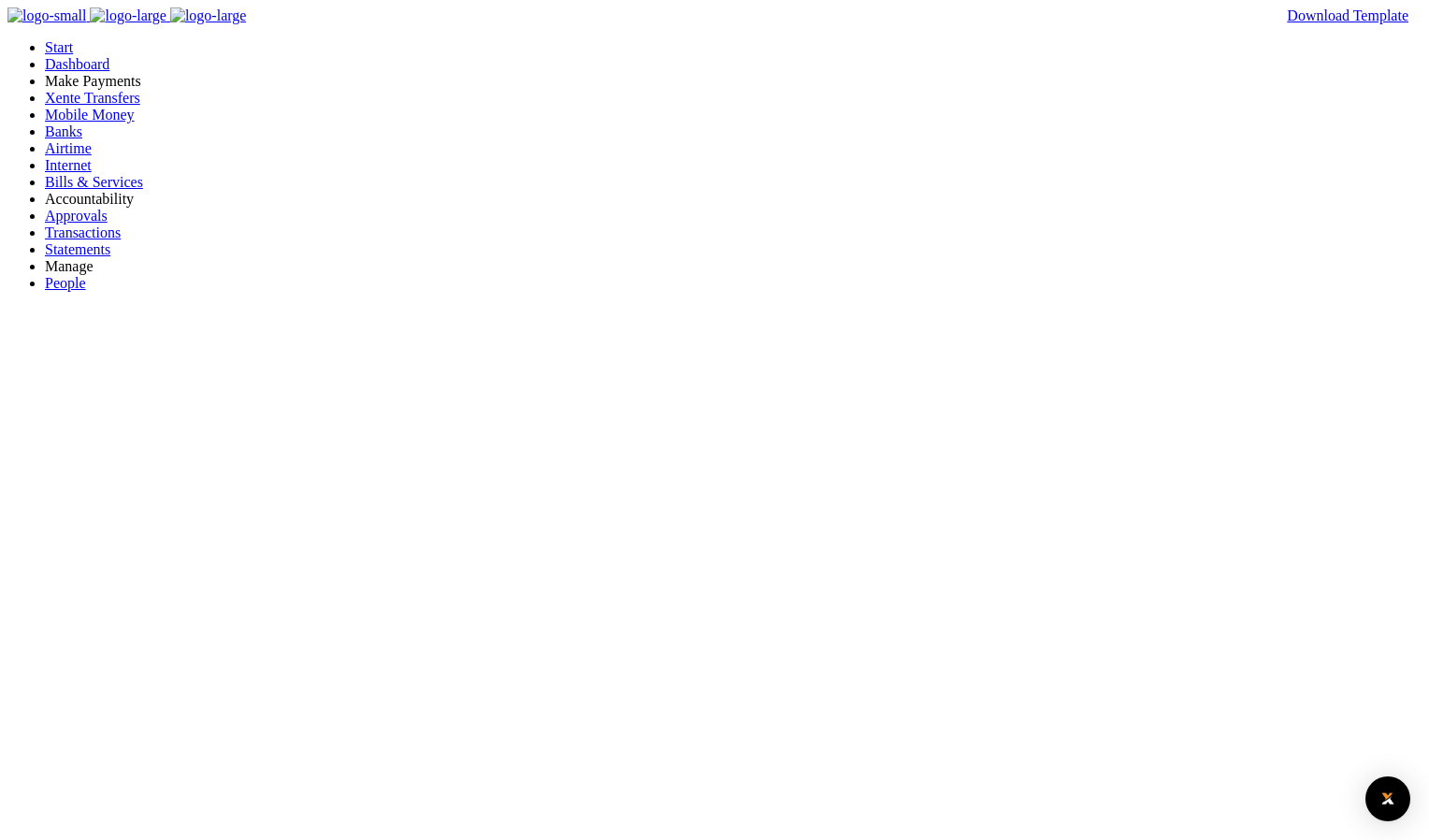
type input "qwert"
type input "dsds"
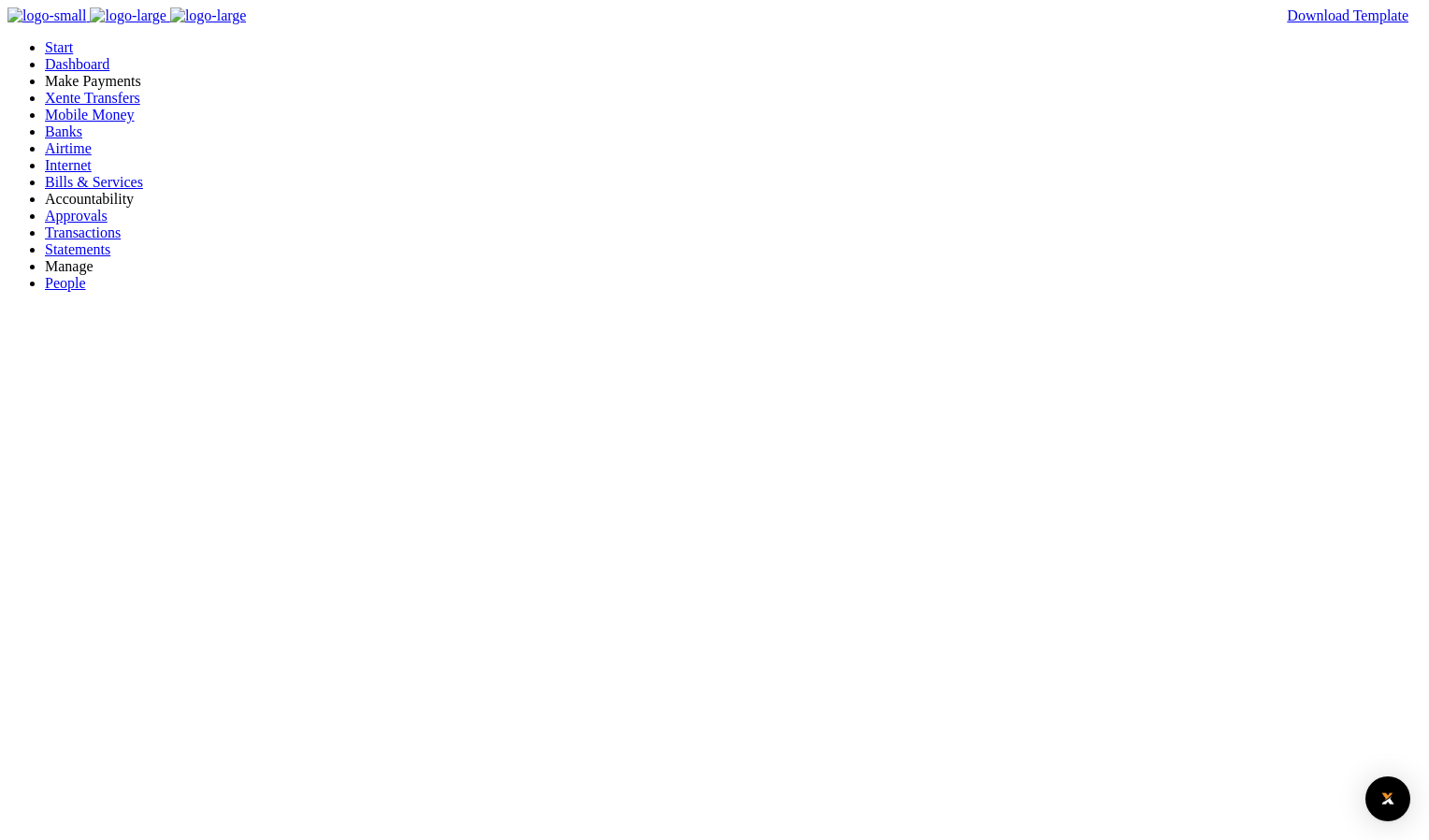
type input "sdsd"
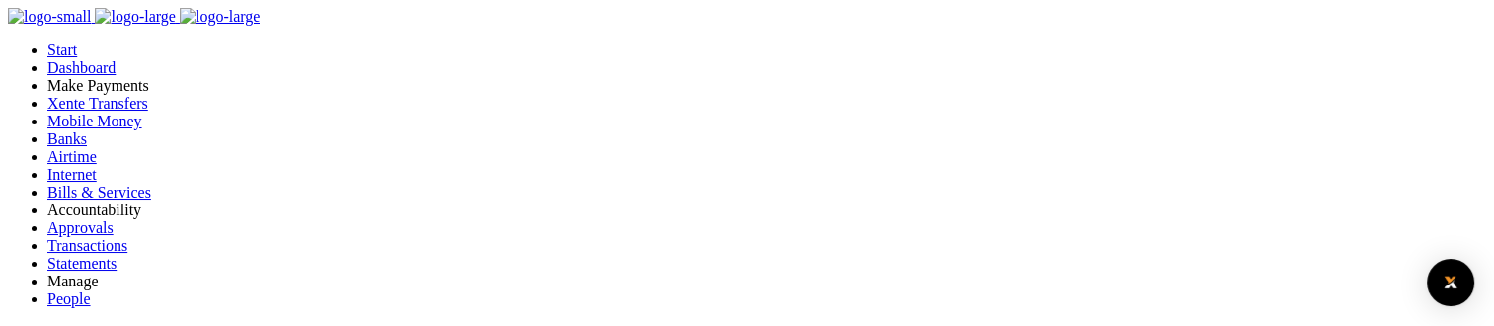
scroll to position [107, 0]
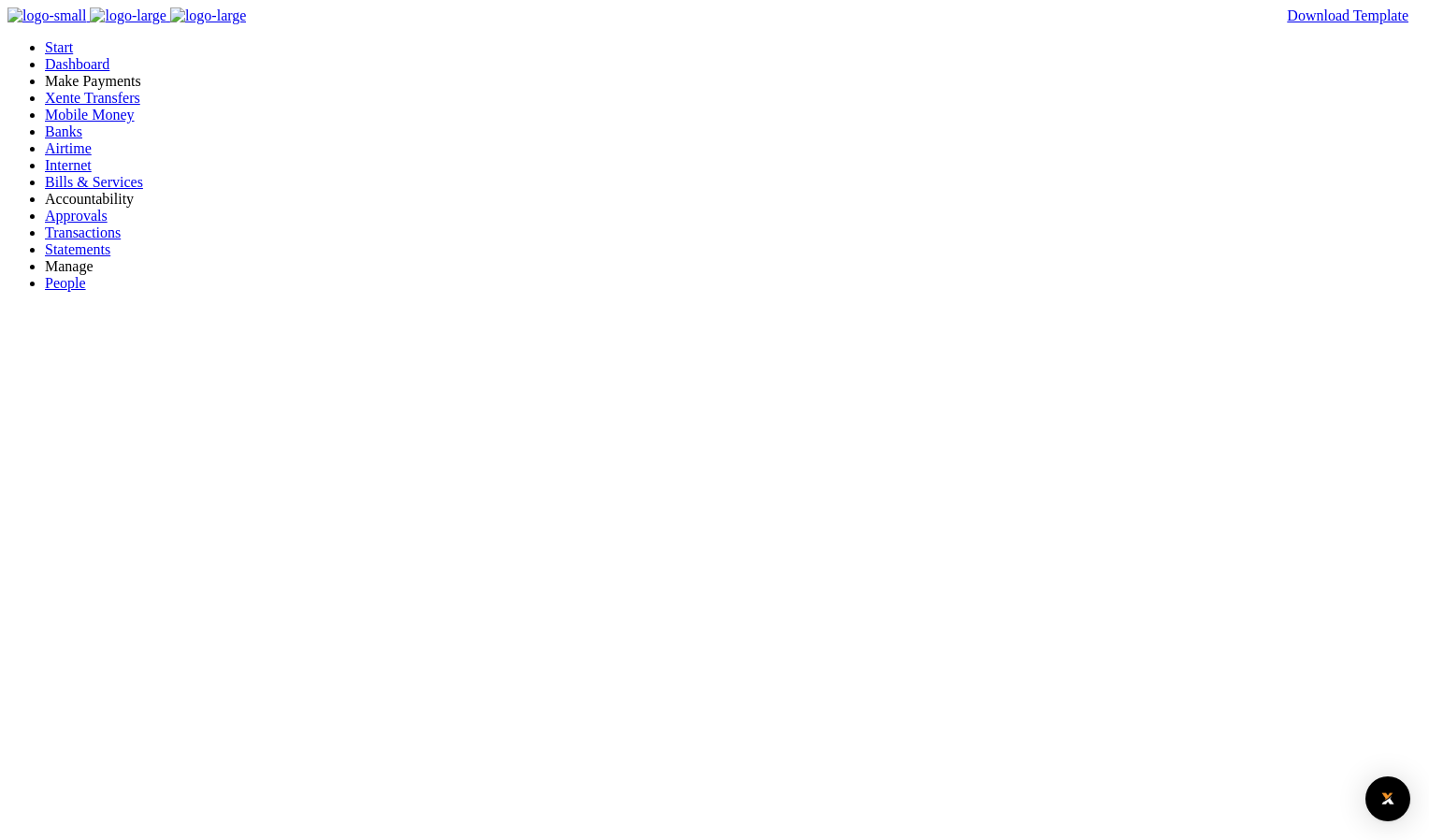
type input "qwerty"
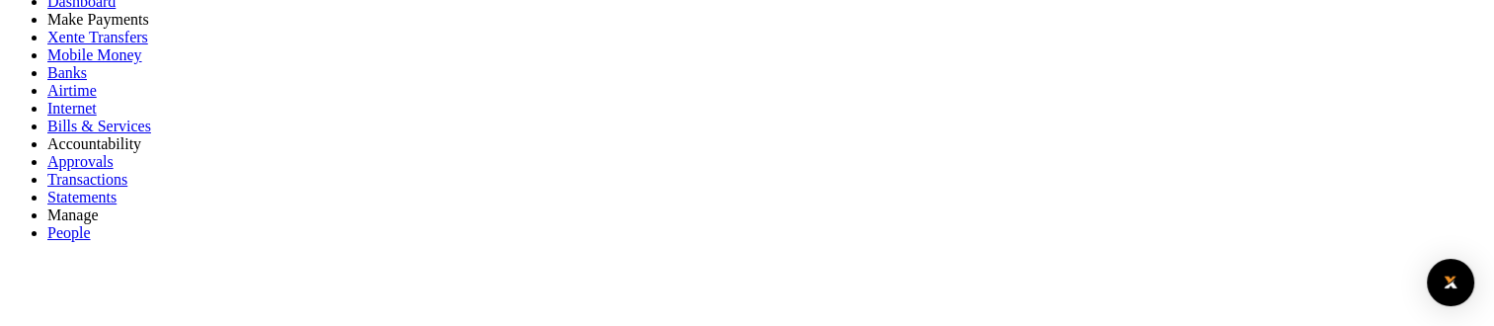
scroll to position [99, 0]
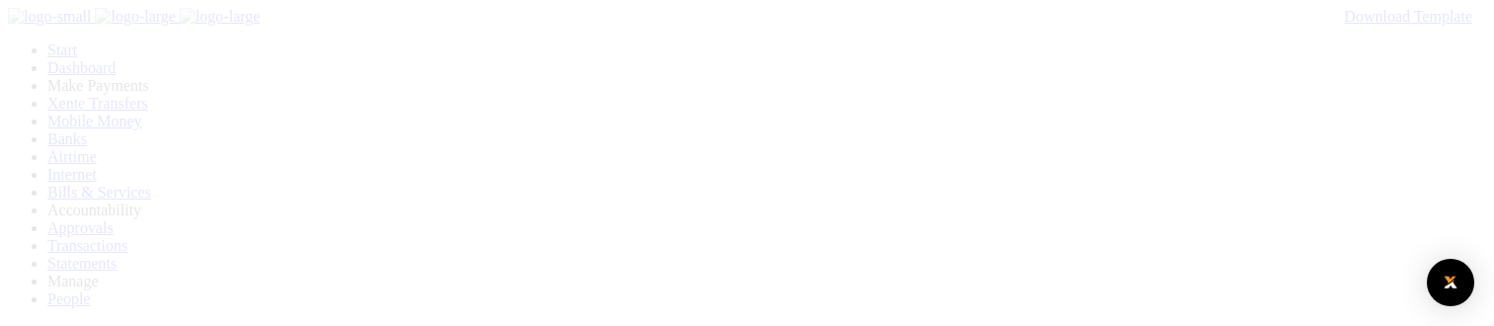
scroll to position [99, 0]
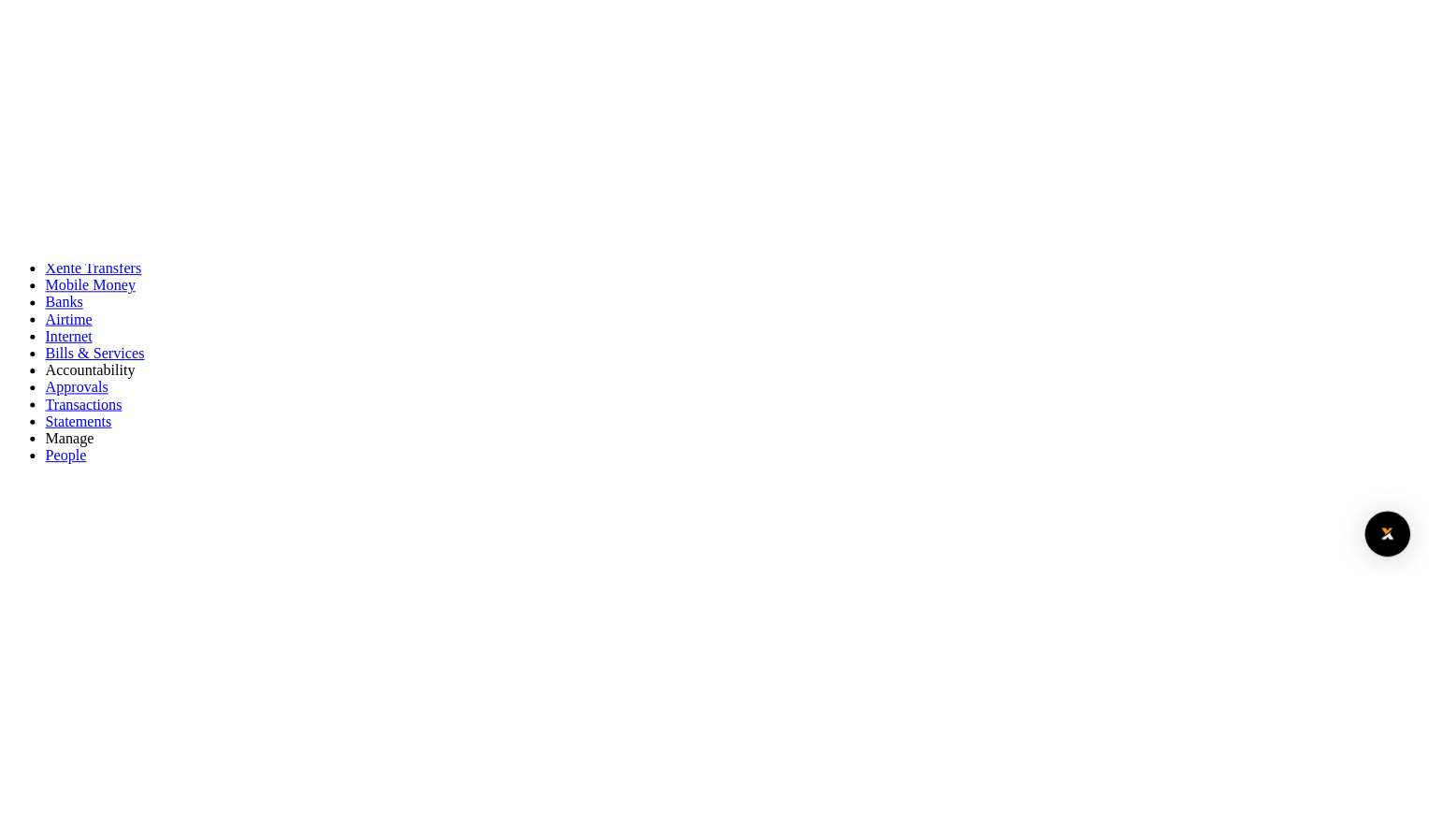
scroll to position [0, 0]
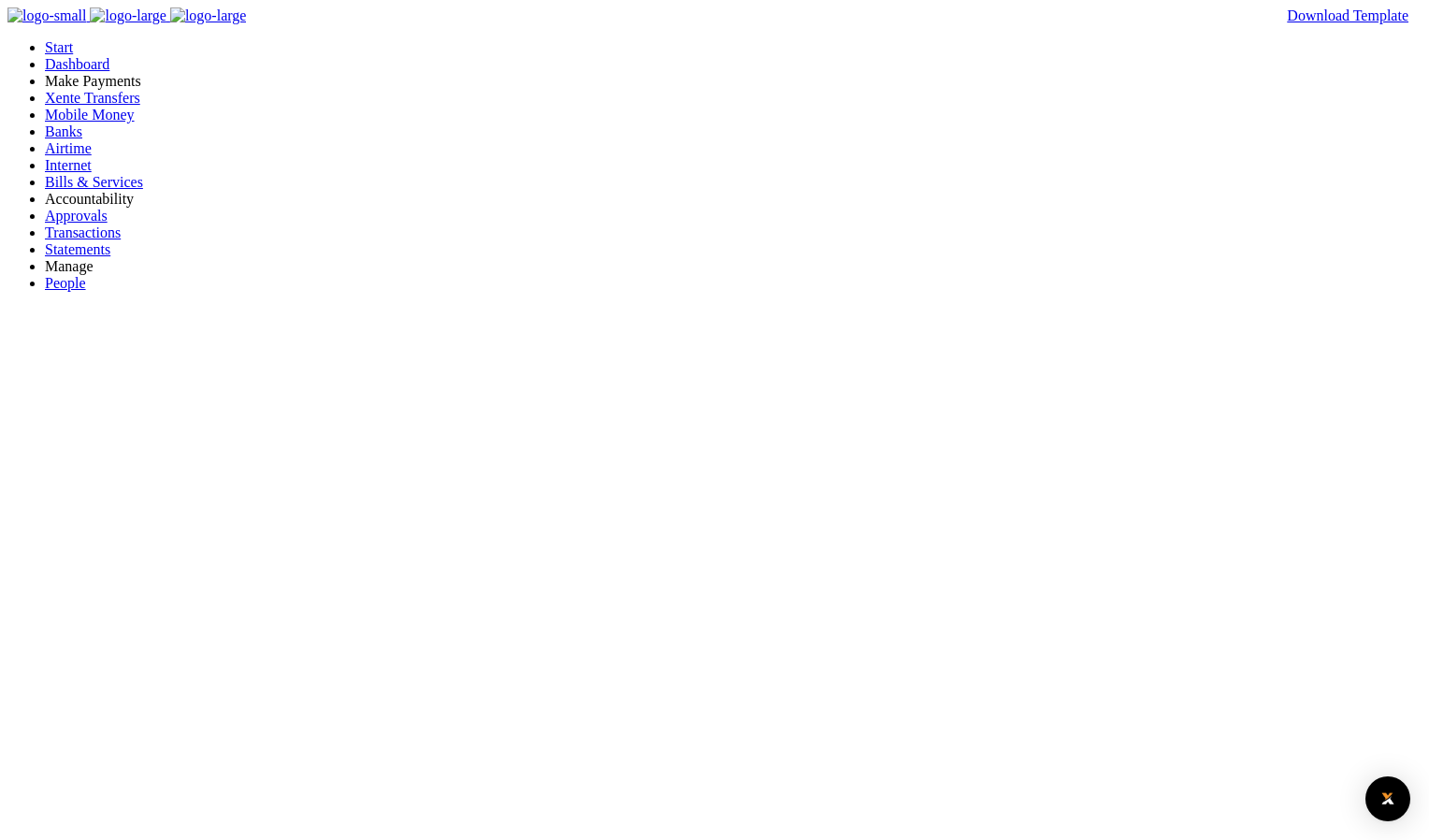
type input "efsafasd"
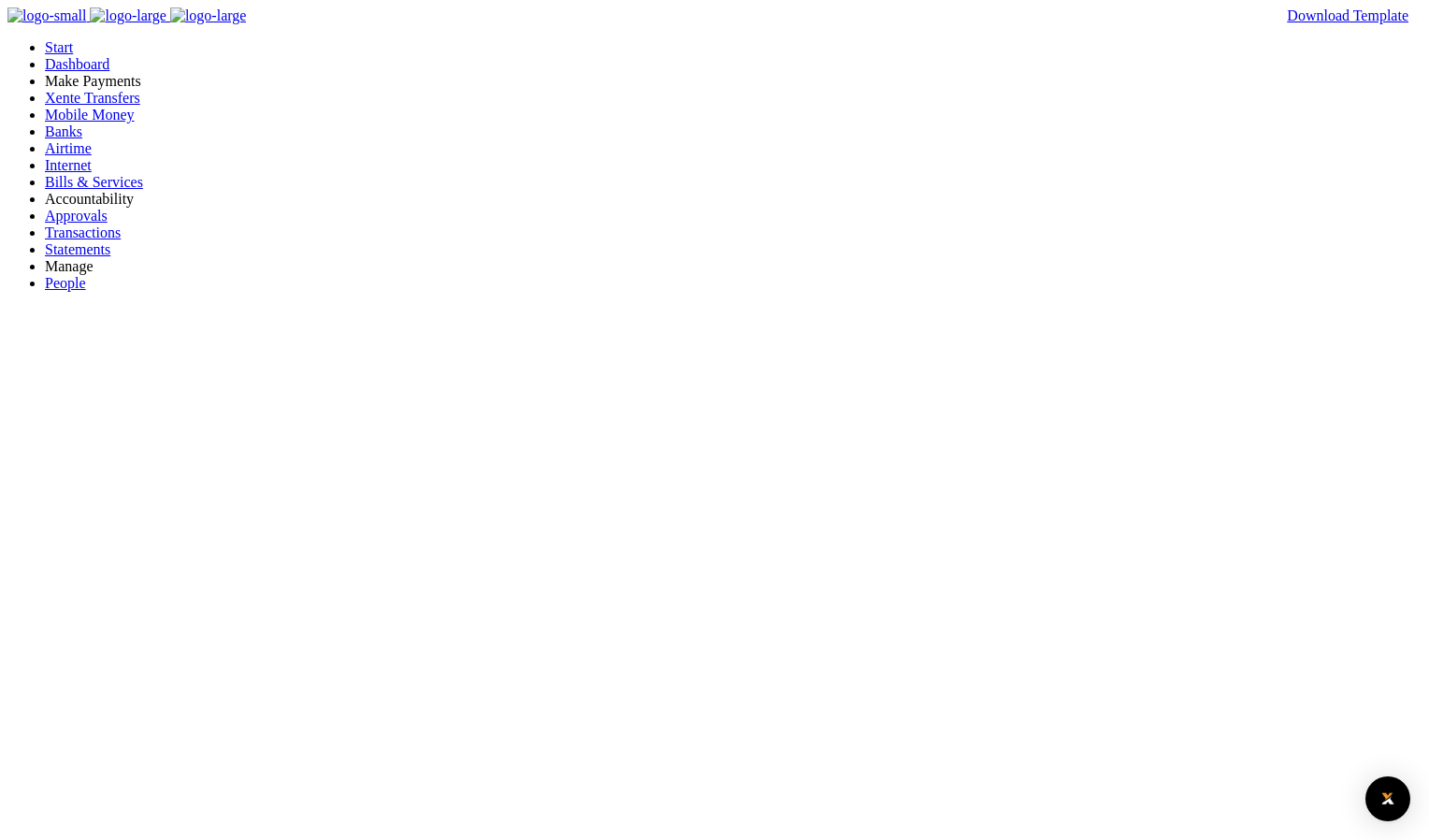
type input "sfdfdsf"
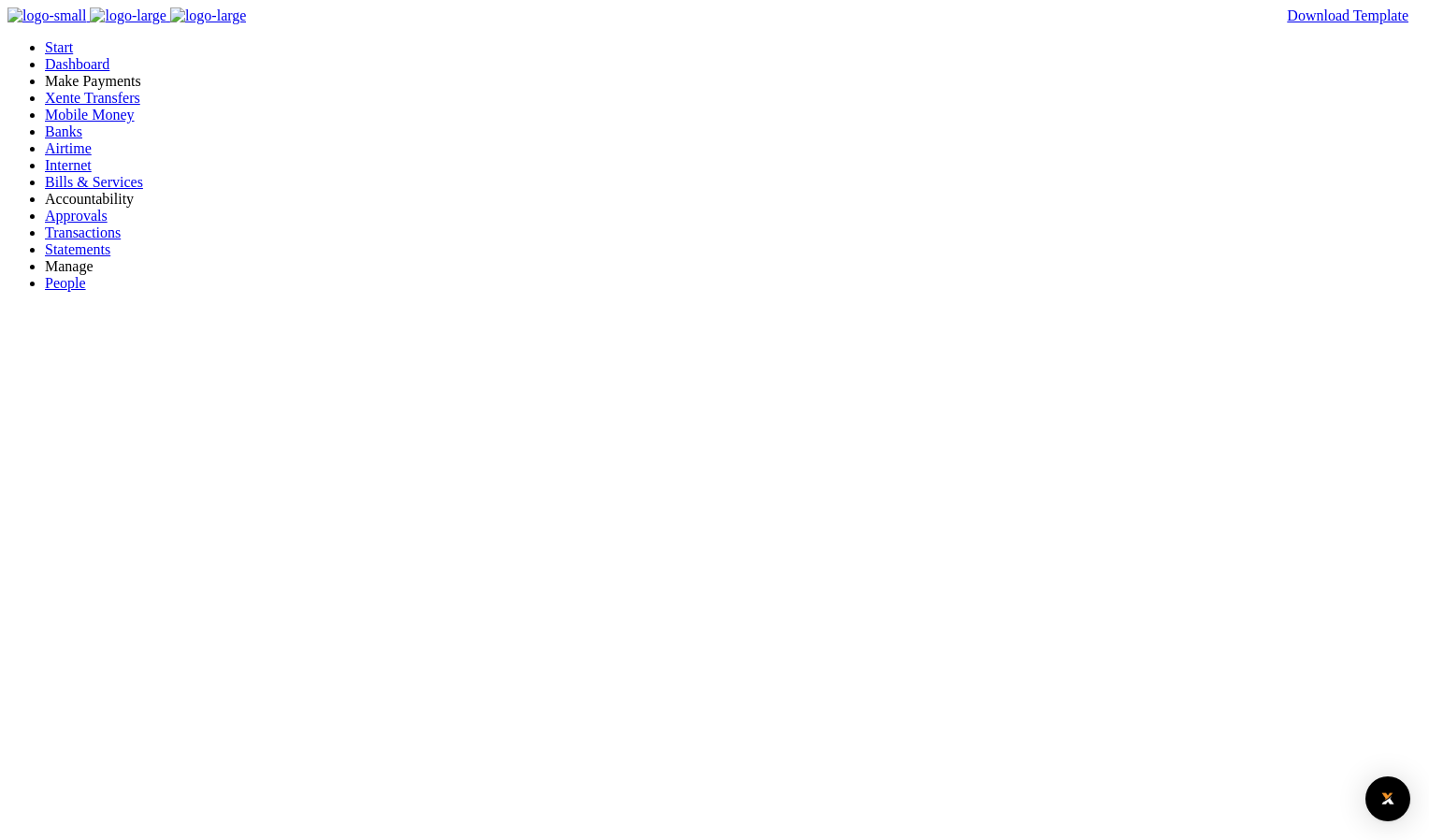
type input "dsfdfs"
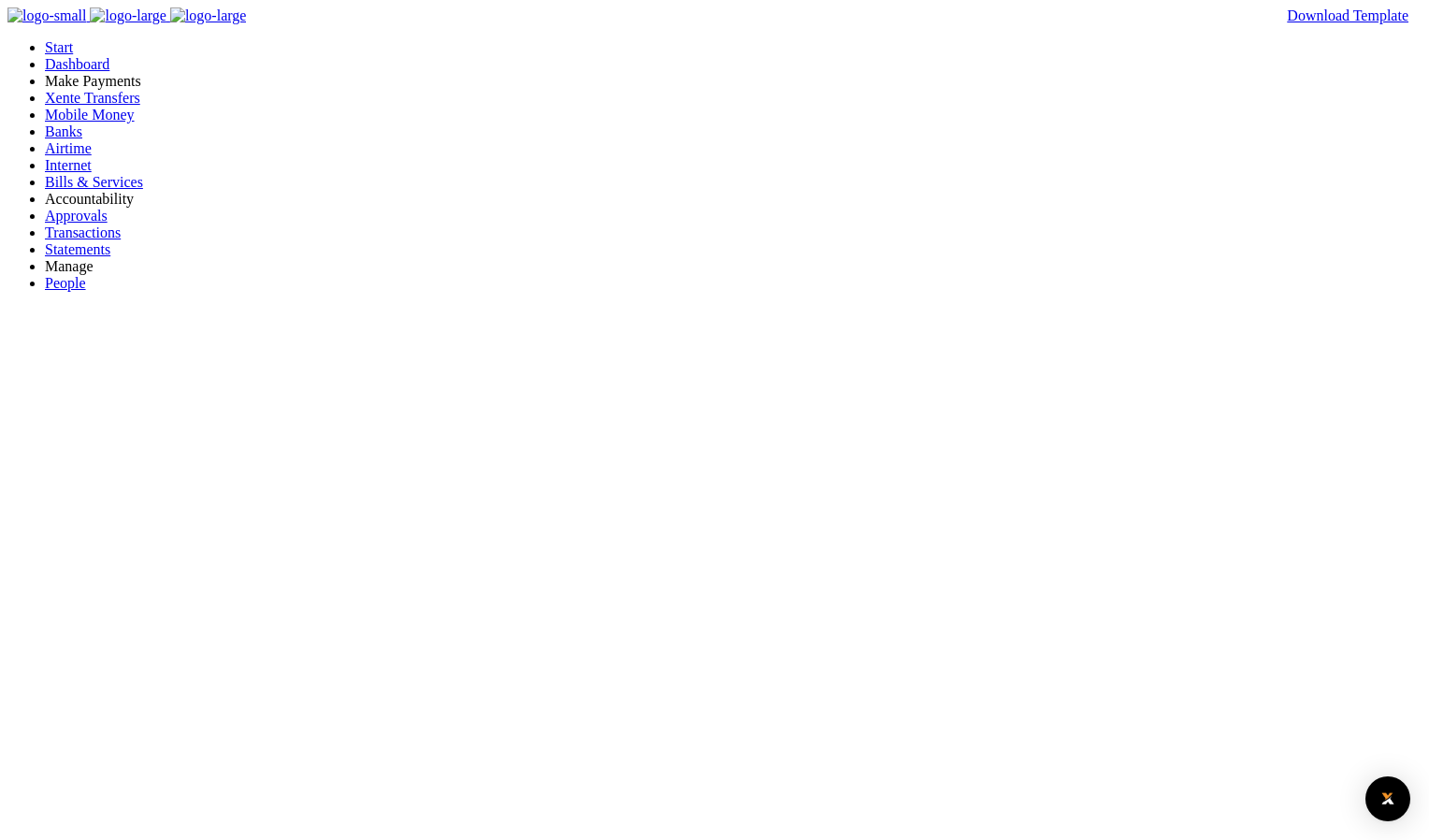
type input "qwerg"
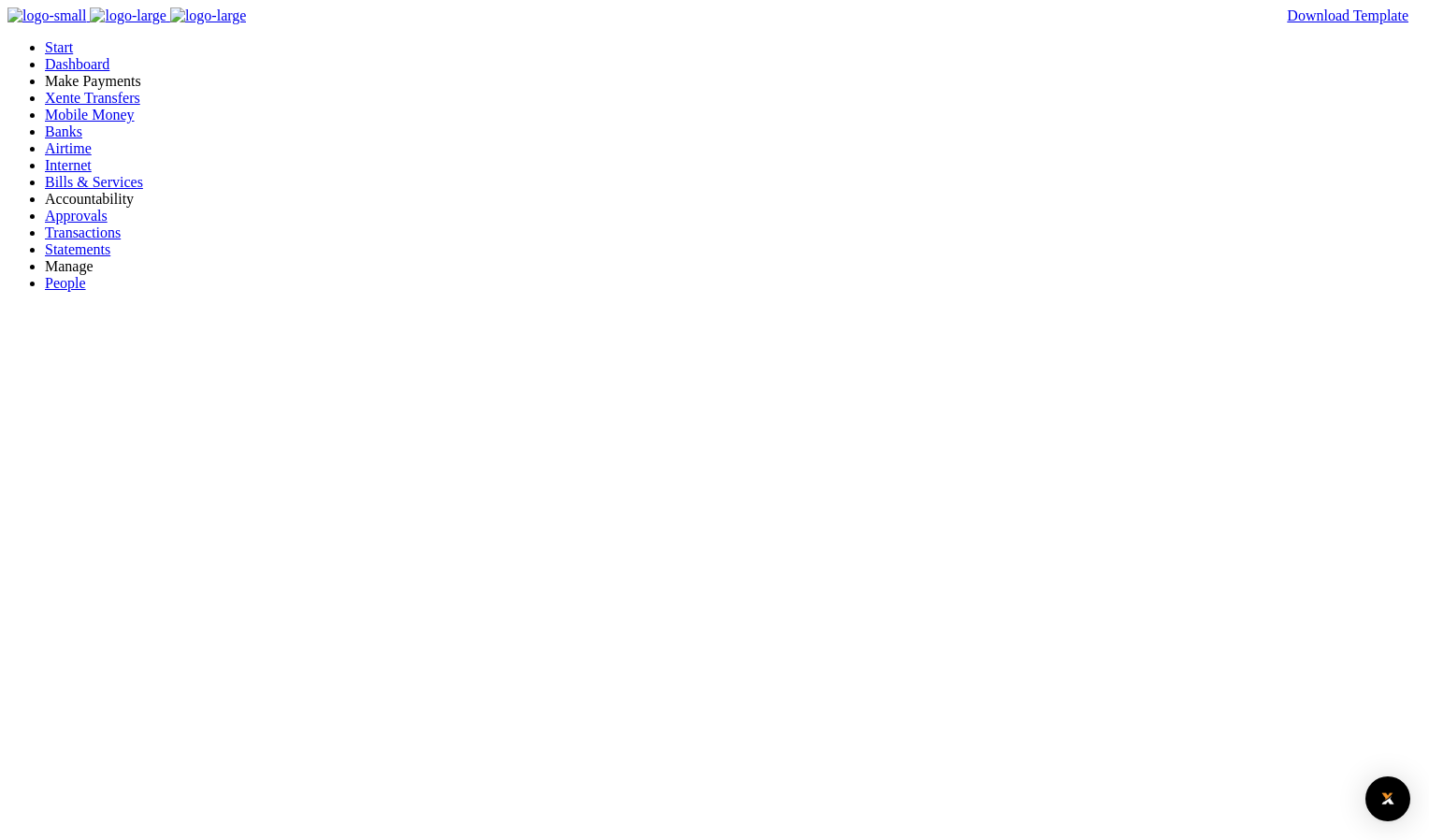
type input "sdfsdf"
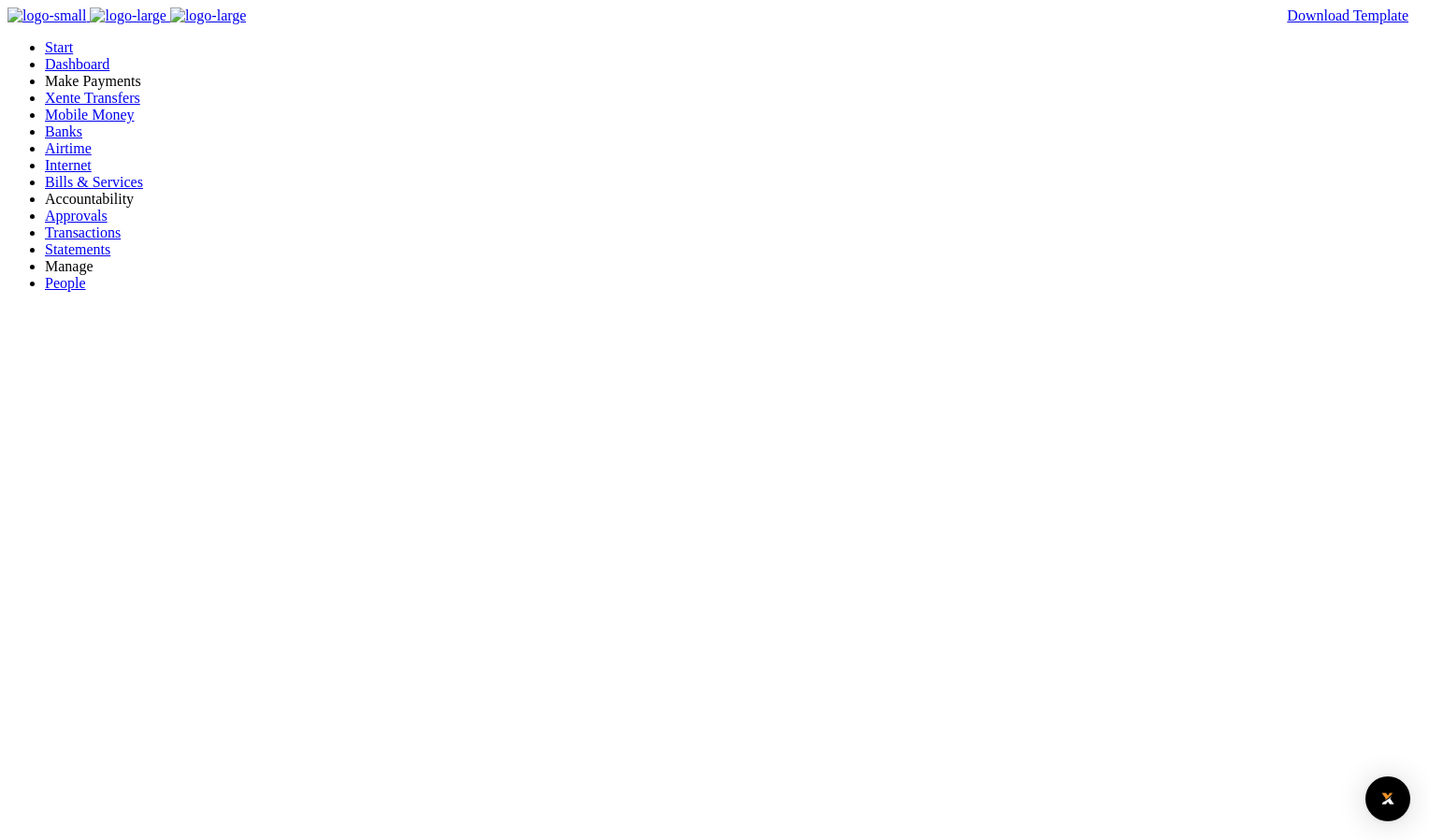
type input "sdfsdf"
type input "sasa"
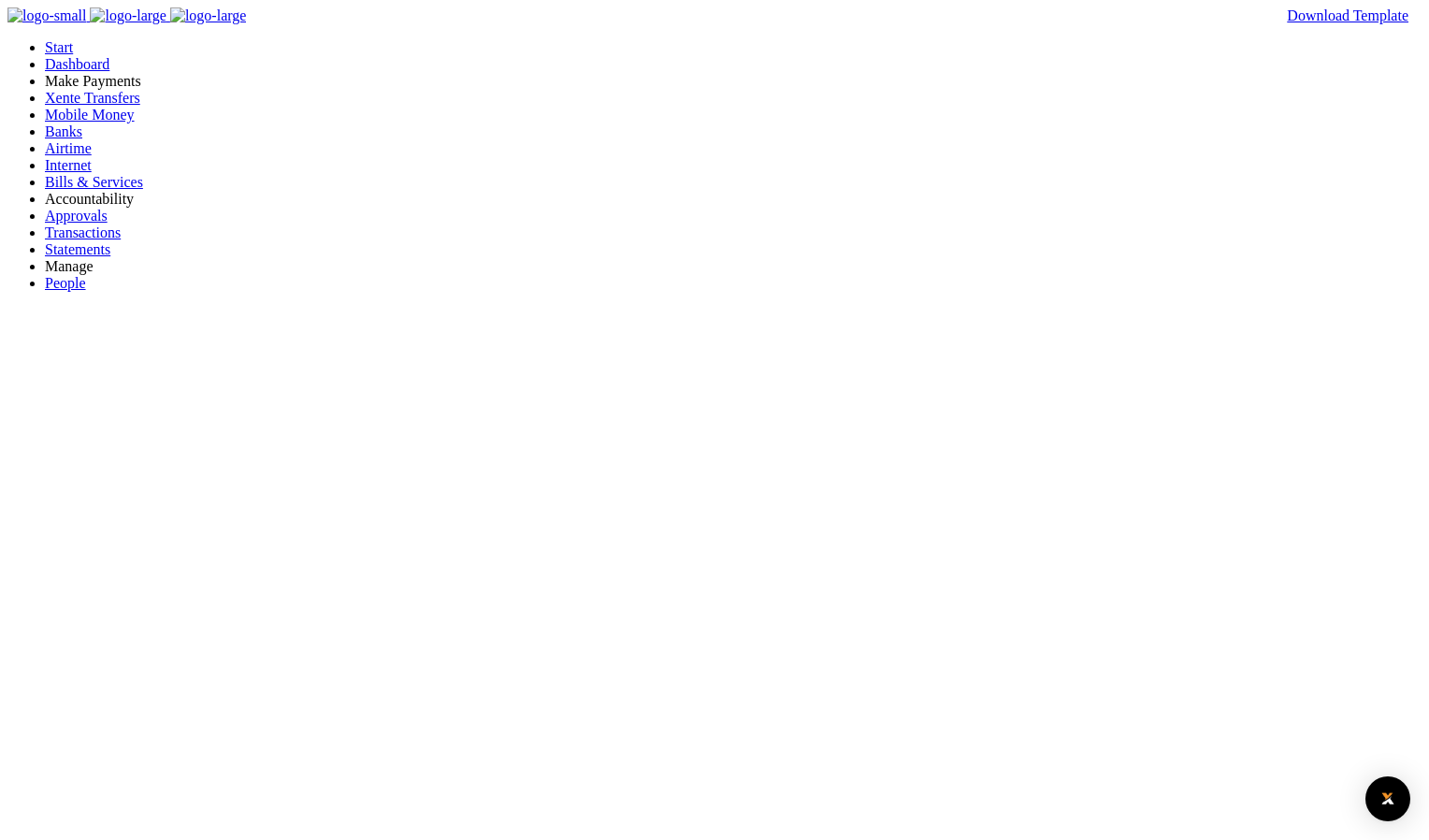
type input "[DEMOGRAPHIC_DATA]"
click at [635, 210] on div at bounding box center [714, 420] width 1429 height 840
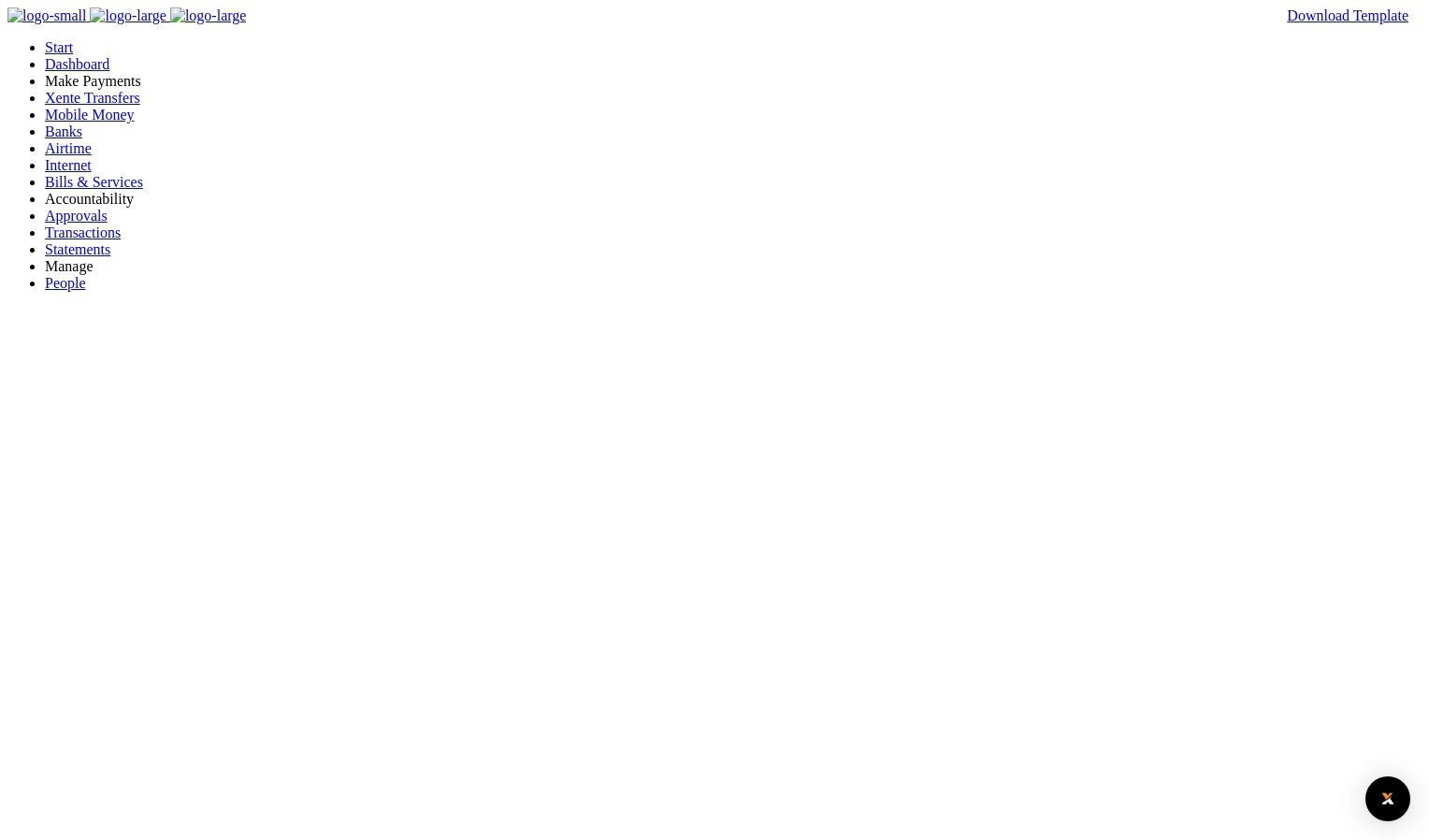
type input "sdsdds"
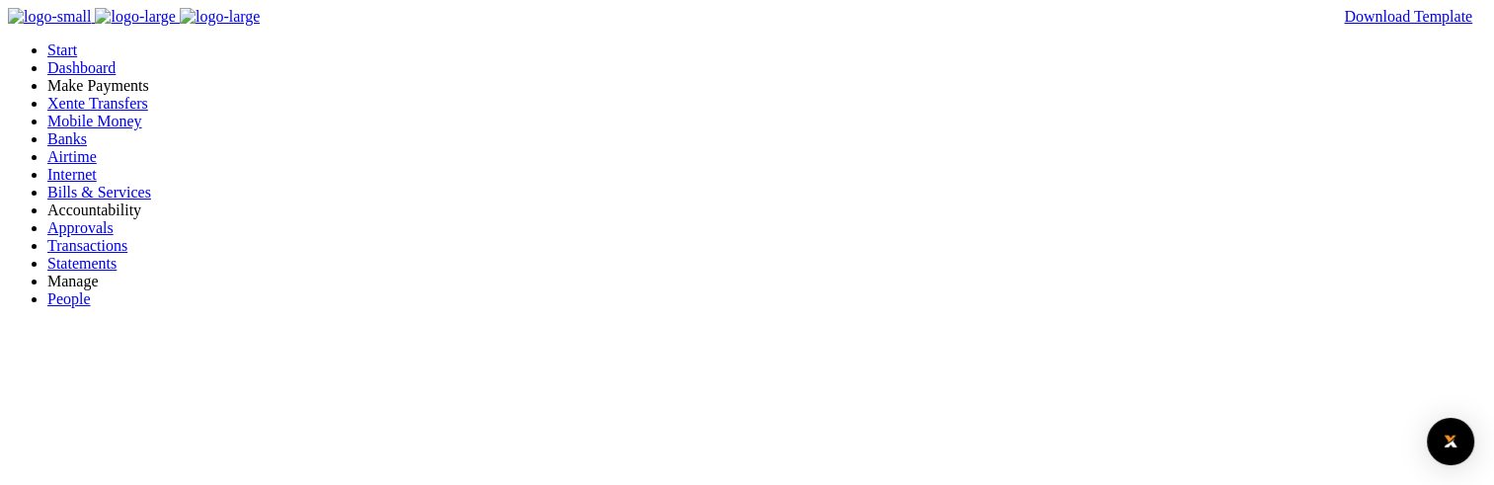
type input "sddsfsdf"
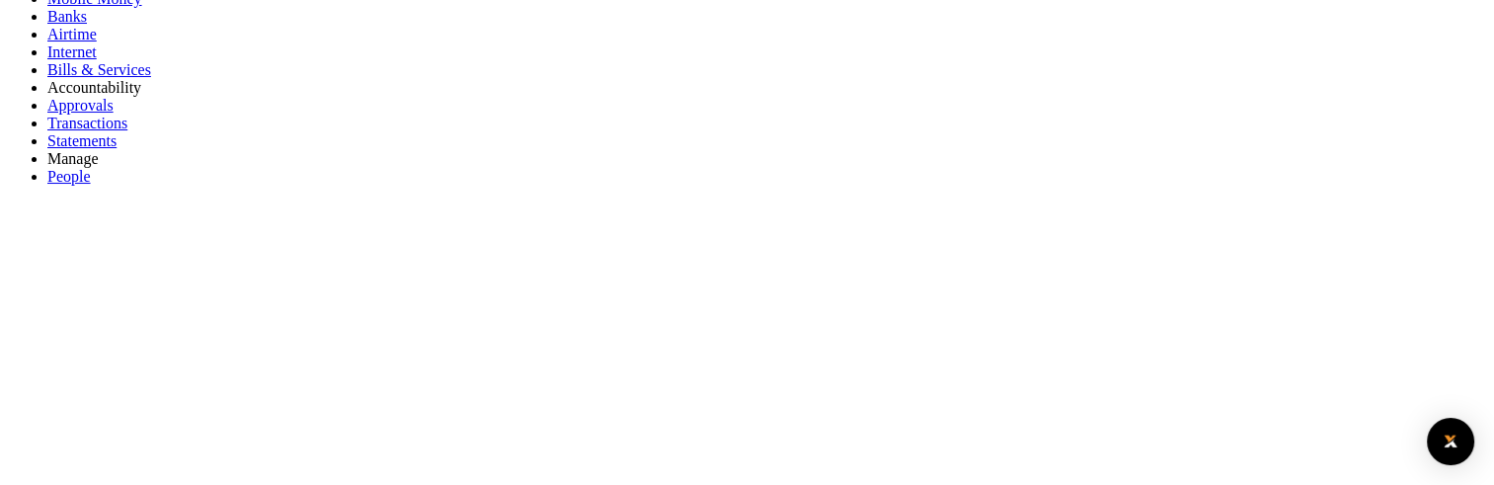
scroll to position [197, 0]
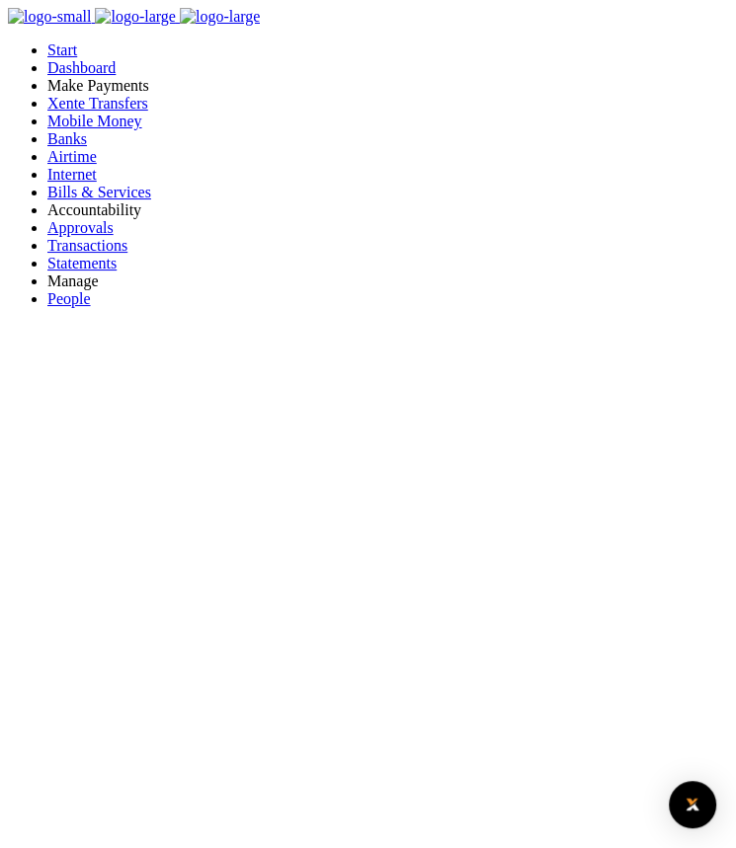
scroll to position [16, 16]
